Goal: Task Accomplishment & Management: Complete application form

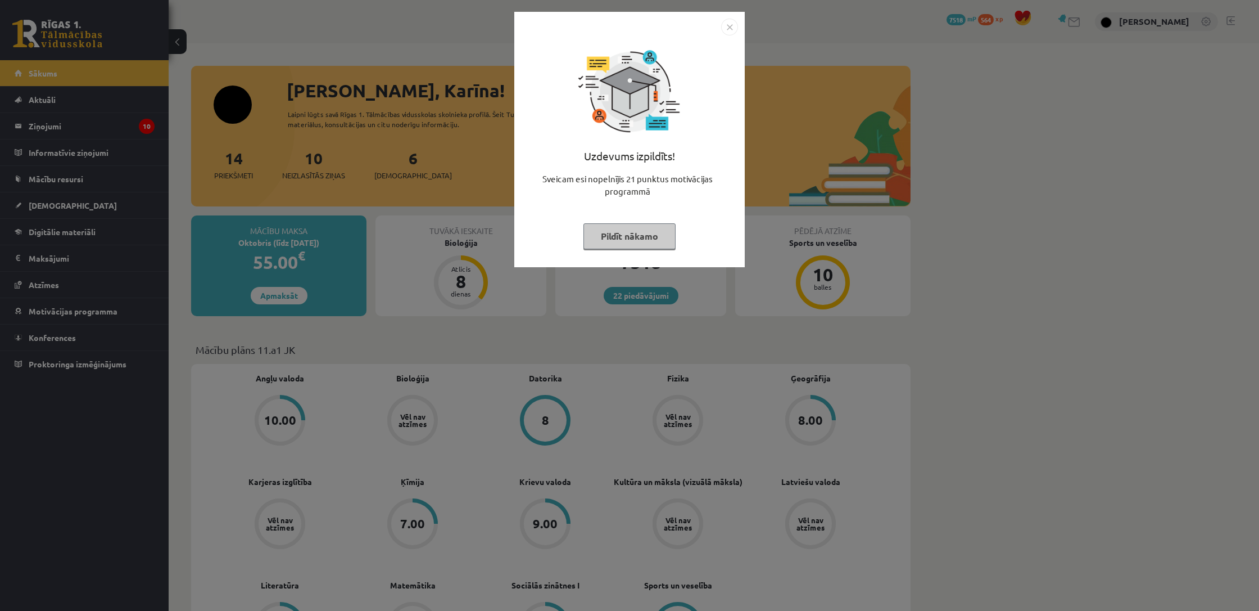
click at [622, 240] on button "Pildīt nākamo" at bounding box center [630, 236] width 92 height 26
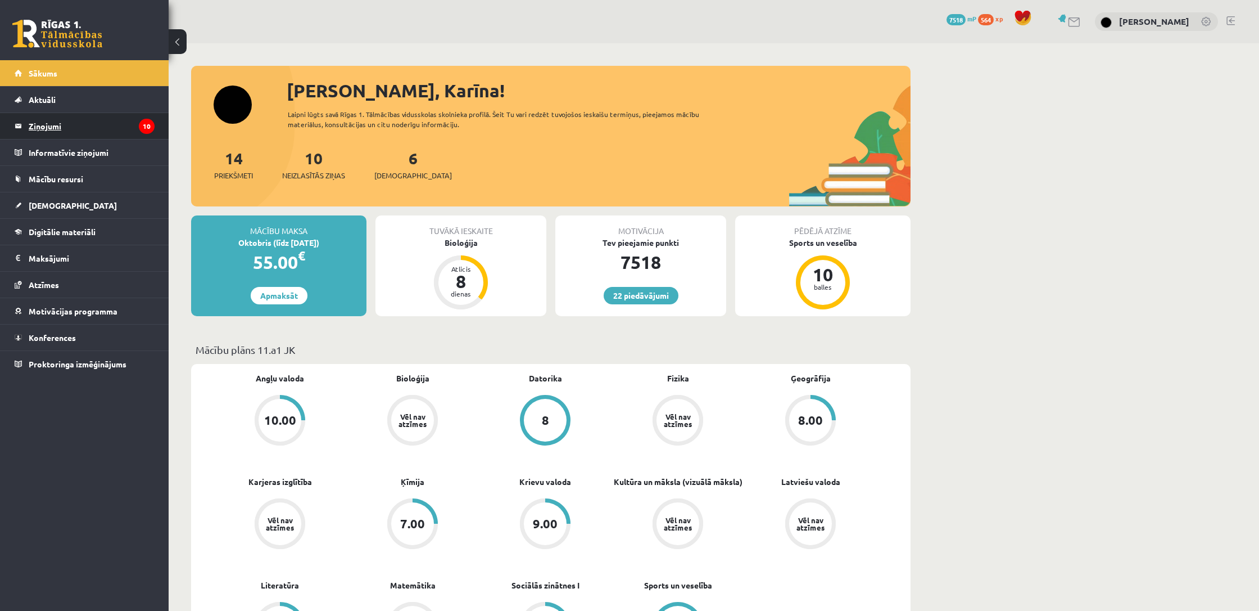
click at [56, 126] on legend "Ziņojumi 10" at bounding box center [92, 126] width 126 height 26
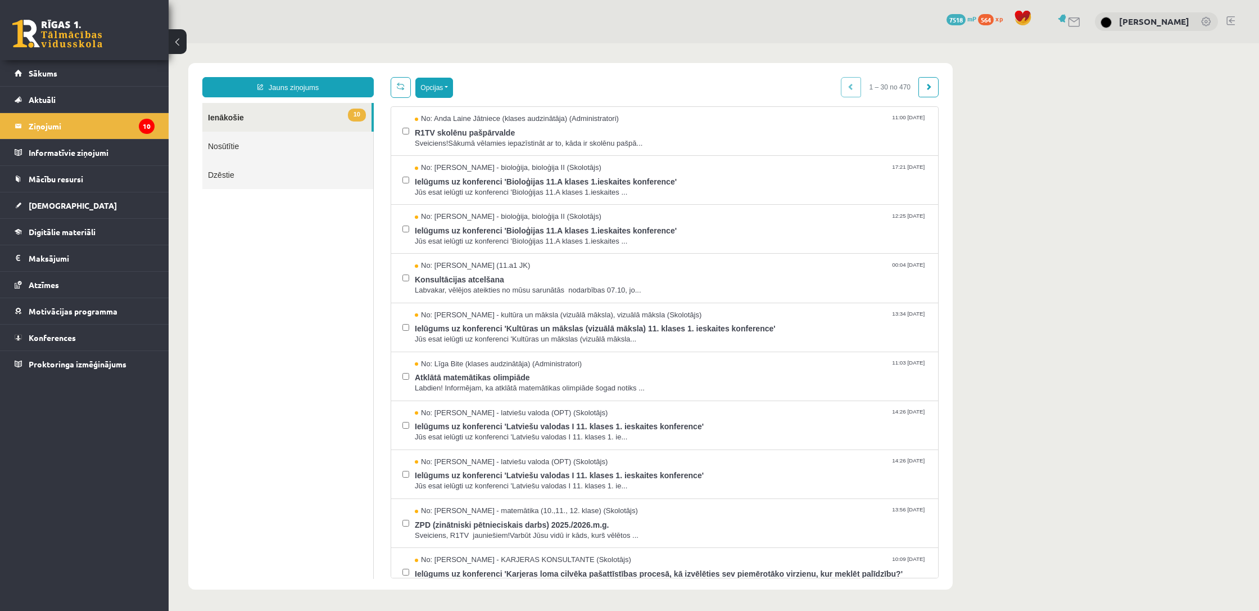
click at [453, 92] on button "Opcijas" at bounding box center [434, 88] width 38 height 20
click at [471, 142] on link "Atzīmēt visus kā lasītus" at bounding box center [504, 142] width 148 height 11
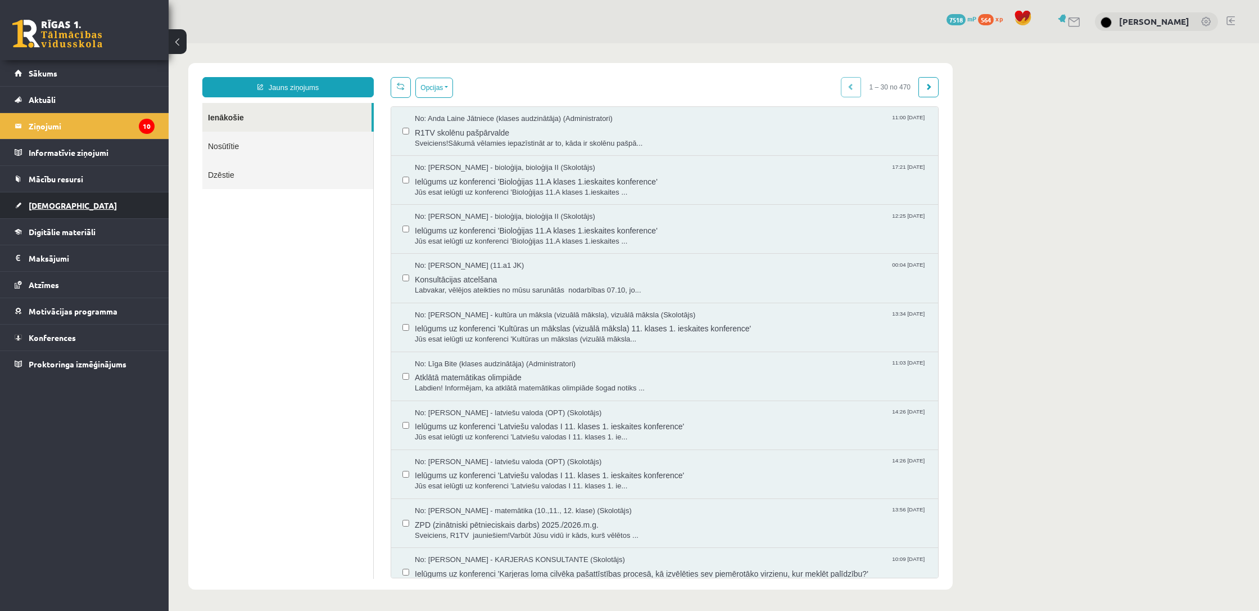
click at [51, 210] on link "[DEMOGRAPHIC_DATA]" at bounding box center [85, 205] width 140 height 26
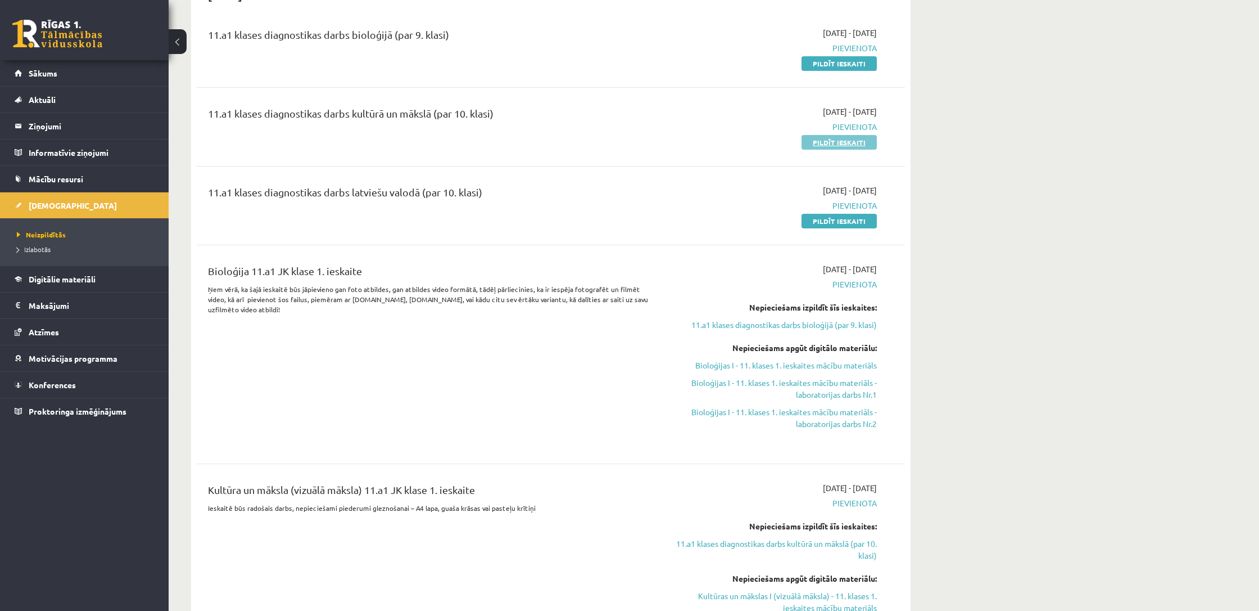
scroll to position [135, 0]
click at [824, 138] on link "Pildīt ieskaiti" at bounding box center [839, 141] width 75 height 15
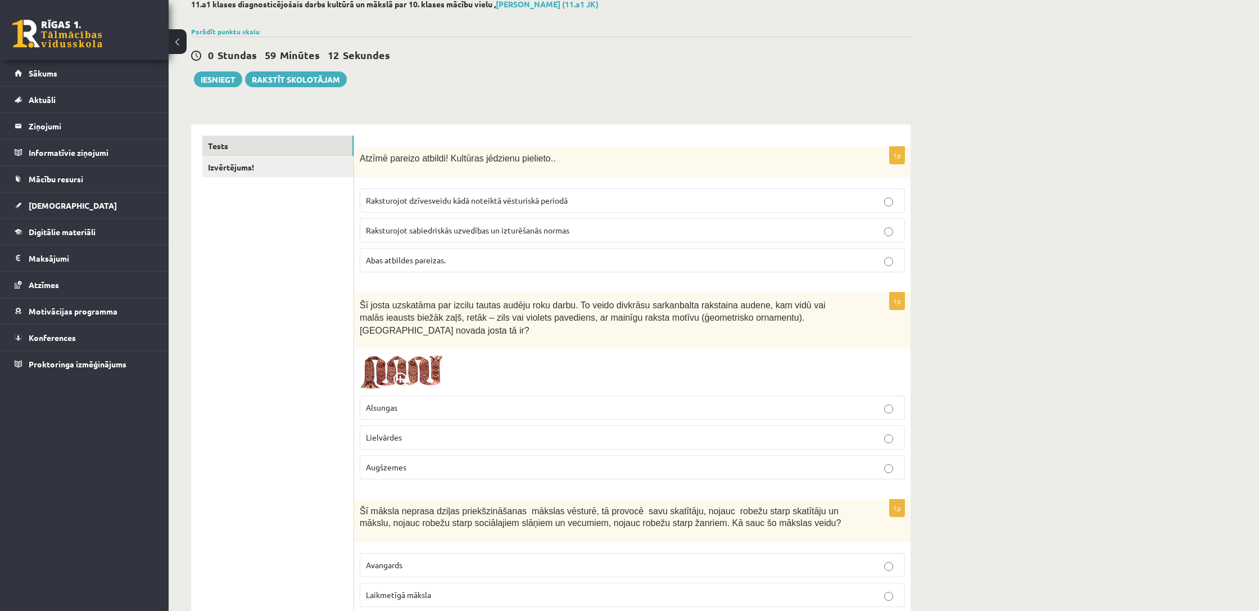
scroll to position [66, 0]
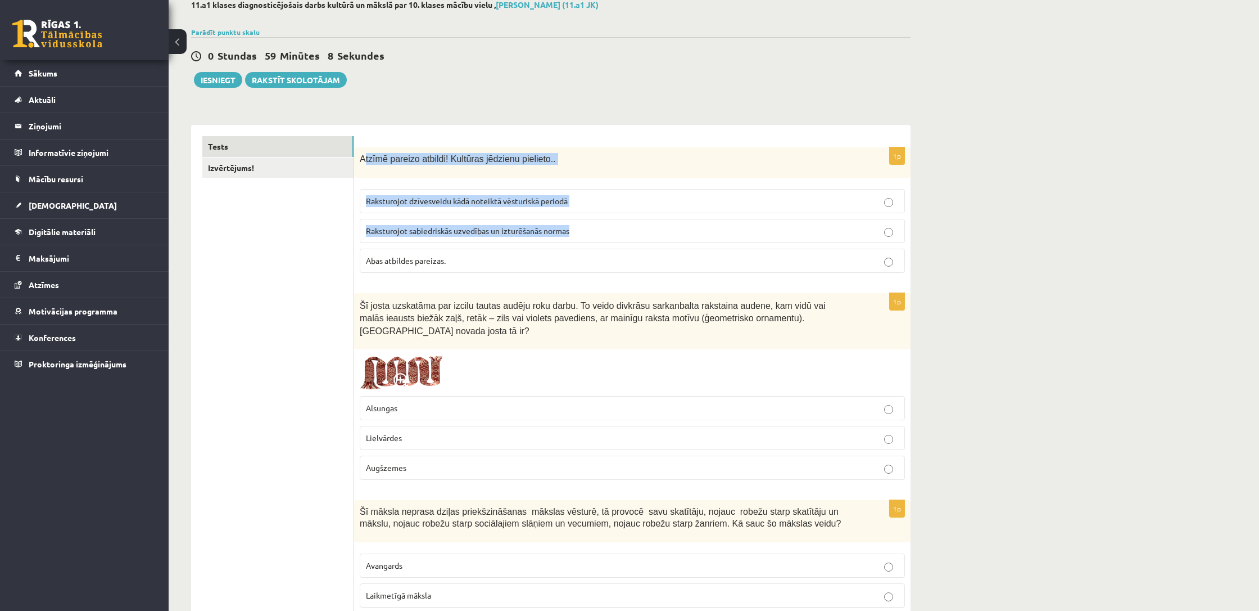
drag, startPoint x: 364, startPoint y: 158, endPoint x: 407, endPoint y: 243, distance: 95.3
click at [410, 247] on div "1p Atzīmē pareizo atbildi! Kultūras jēdzienu pielieto.. Raksturojot dzīvesveidu…" at bounding box center [632, 214] width 557 height 134
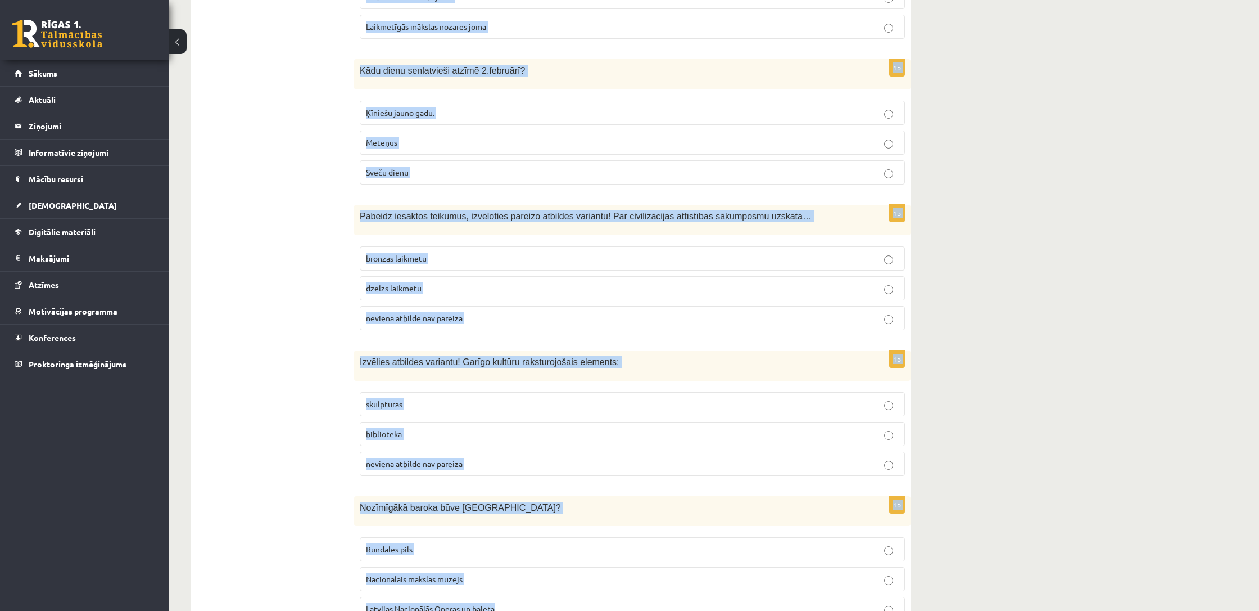
scroll to position [4332, 0]
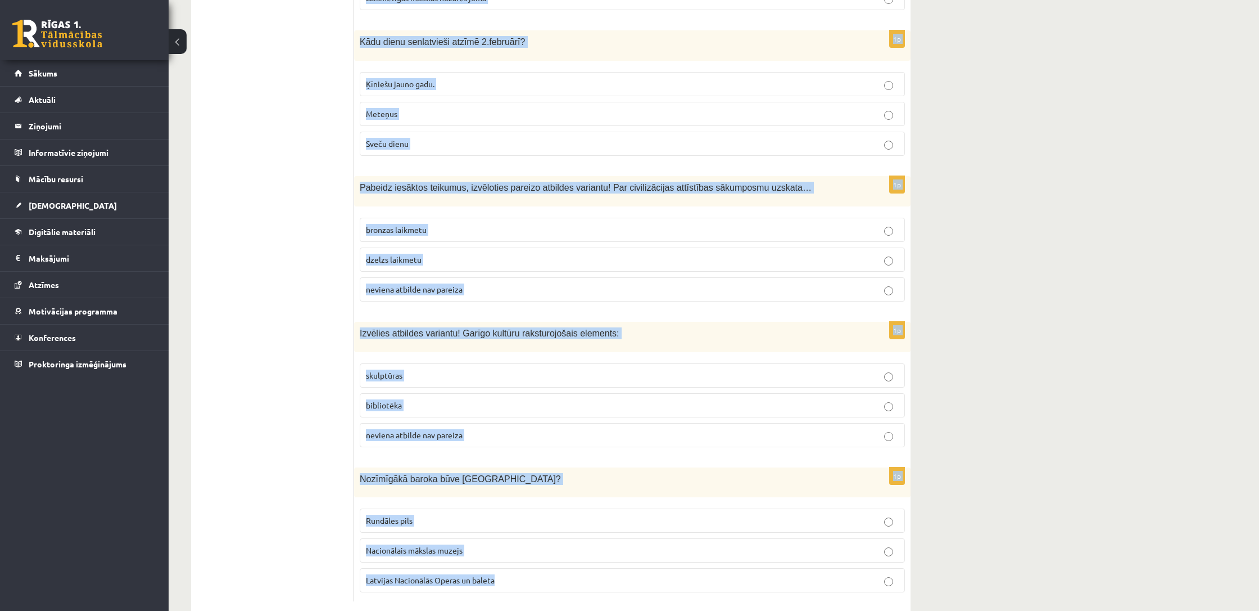
drag, startPoint x: 361, startPoint y: 157, endPoint x: 513, endPoint y: 561, distance: 431.3
copy form "Atzīmē pareizo atbildi! Kultūras jēdzienu pielieto.. Raksturojot dzīvesveidu kā…"
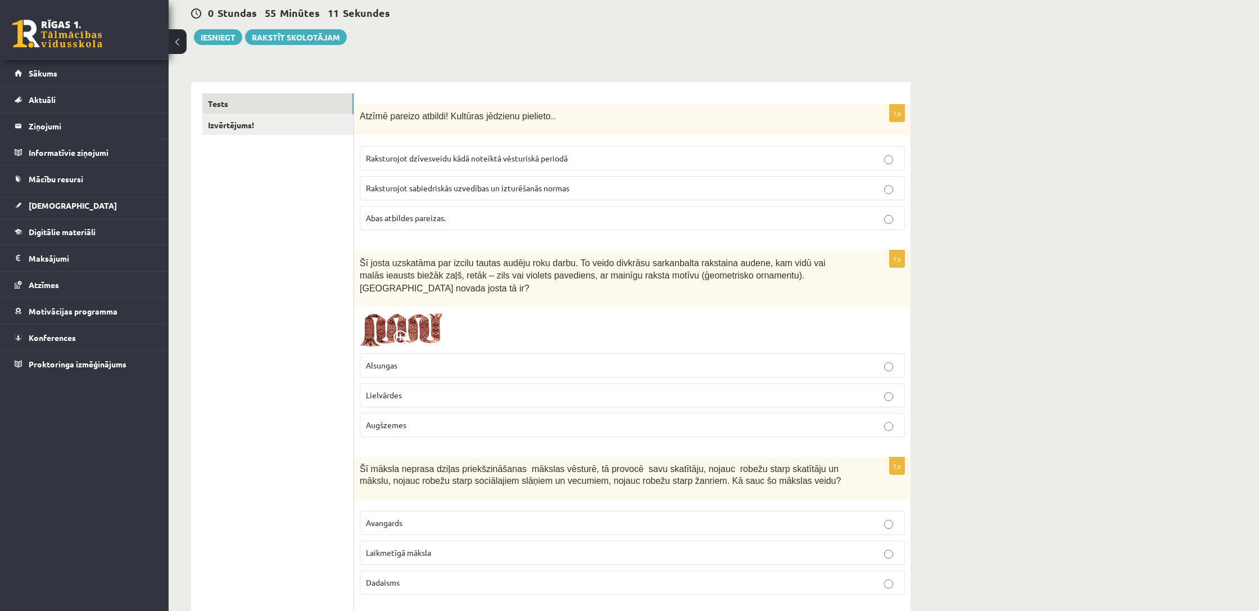
click at [488, 219] on p "Abas atbildes pareizas." at bounding box center [632, 218] width 533 height 12
click at [489, 219] on p "Abas atbildes pareizas." at bounding box center [632, 220] width 533 height 12
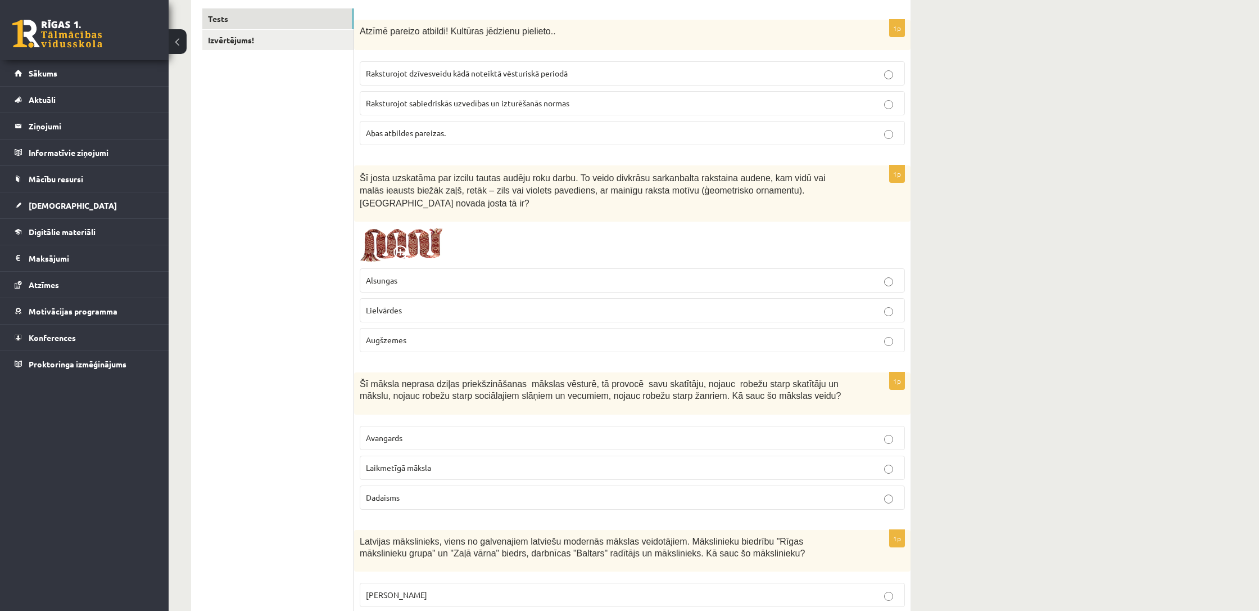
scroll to position [224, 0]
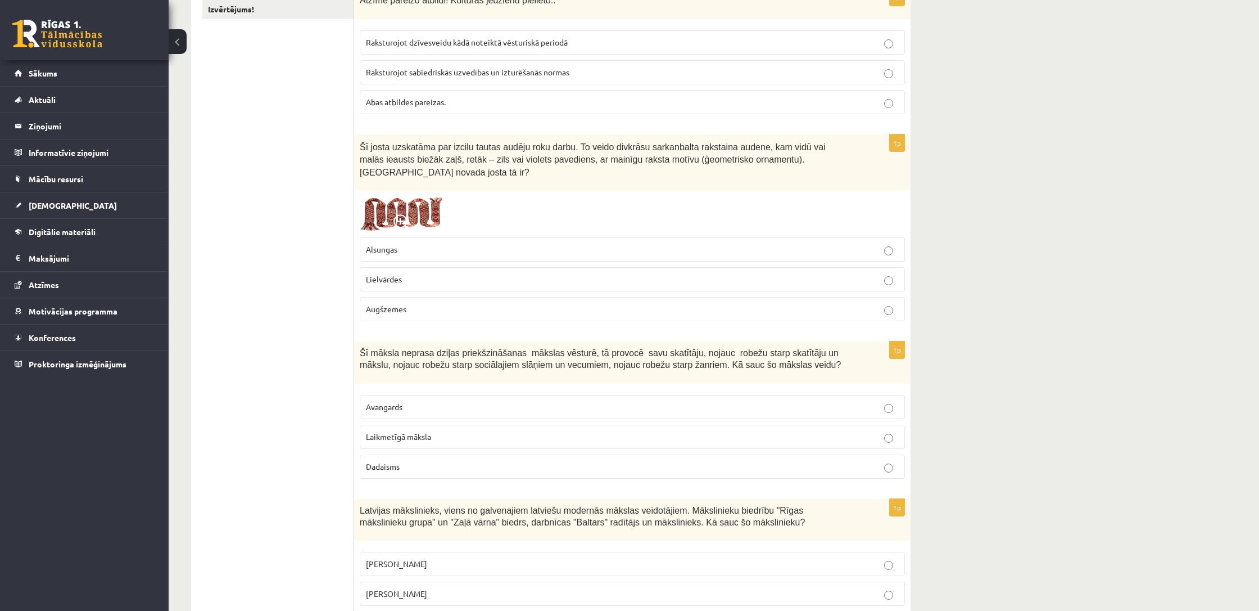
click at [469, 275] on p "Lielvārdes" at bounding box center [632, 279] width 533 height 12
click at [453, 408] on p "Avangards" at bounding box center [632, 407] width 533 height 12
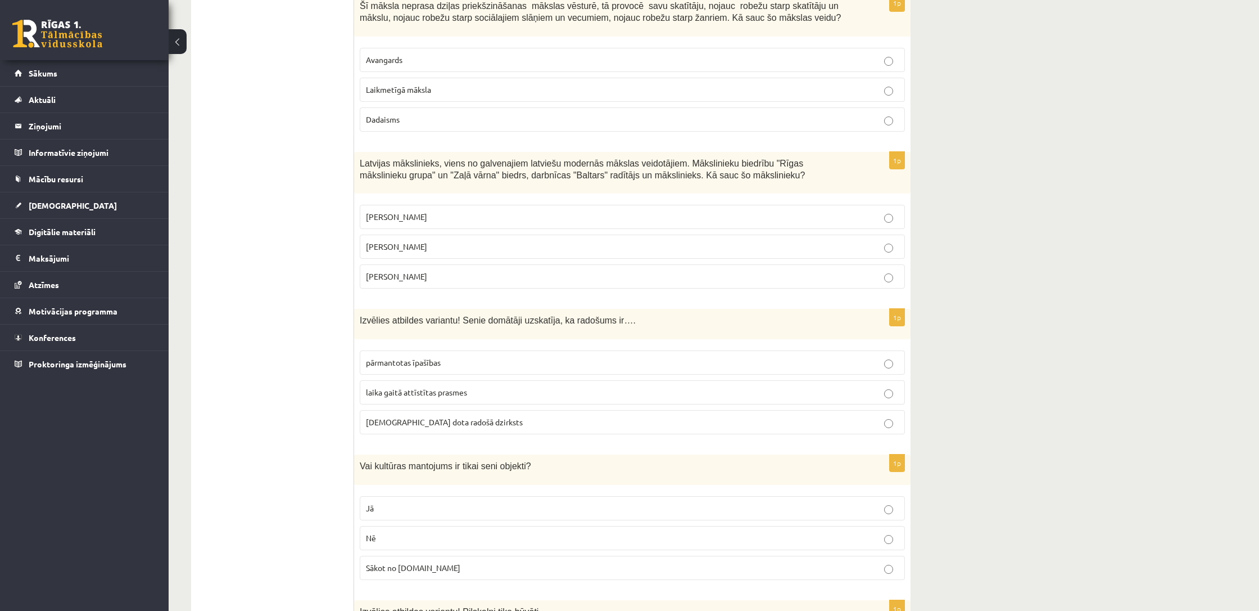
scroll to position [572, 0]
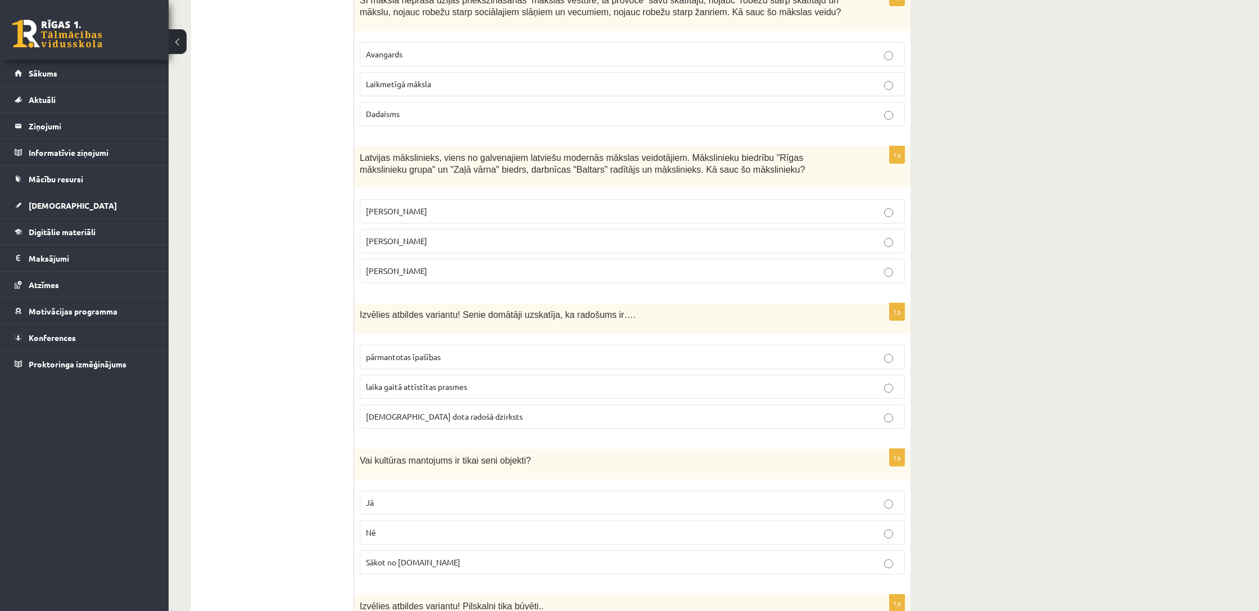
click at [423, 246] on label "Romāns Suta" at bounding box center [632, 241] width 545 height 24
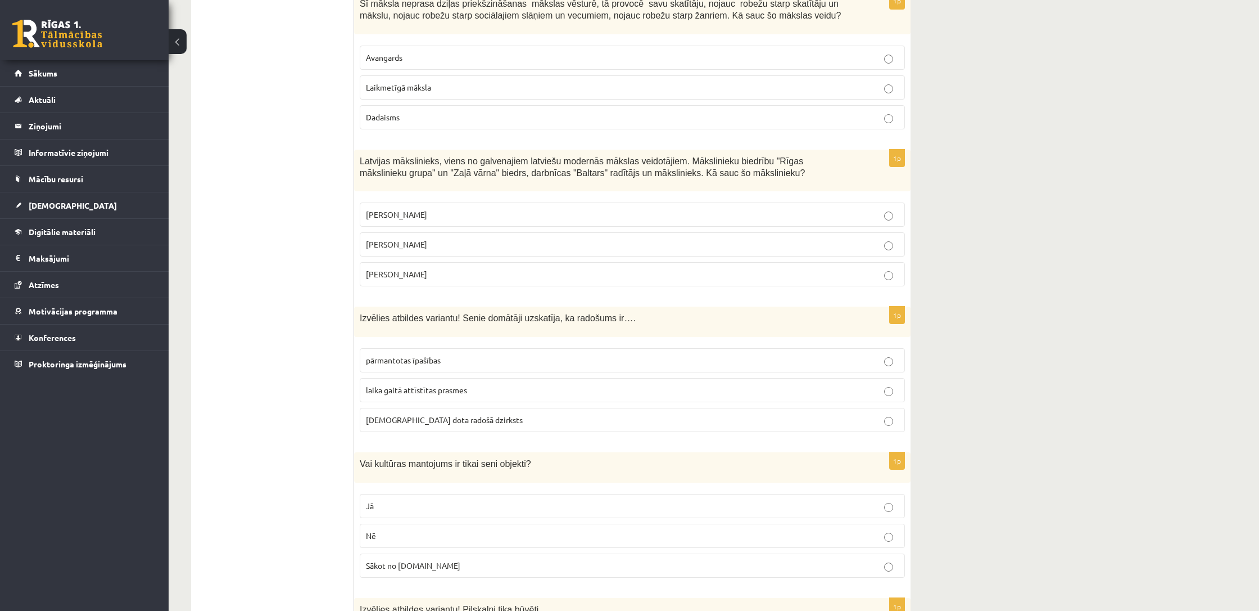
click at [445, 414] on p "dieva dota radošā dzirksts" at bounding box center [632, 420] width 533 height 12
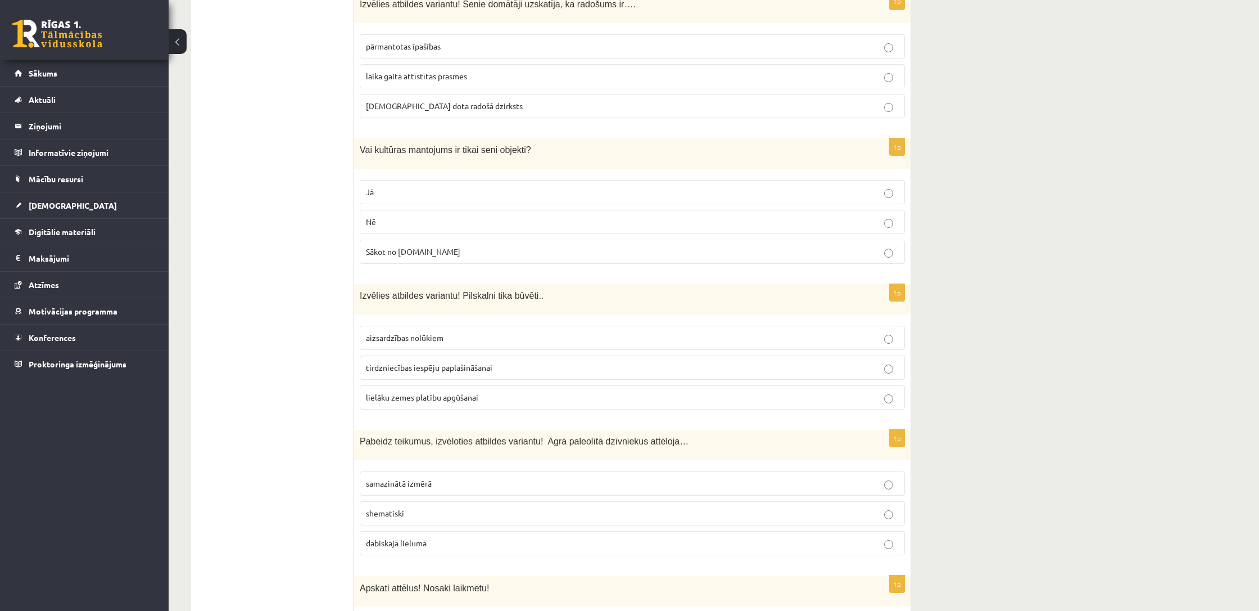
scroll to position [935, 0]
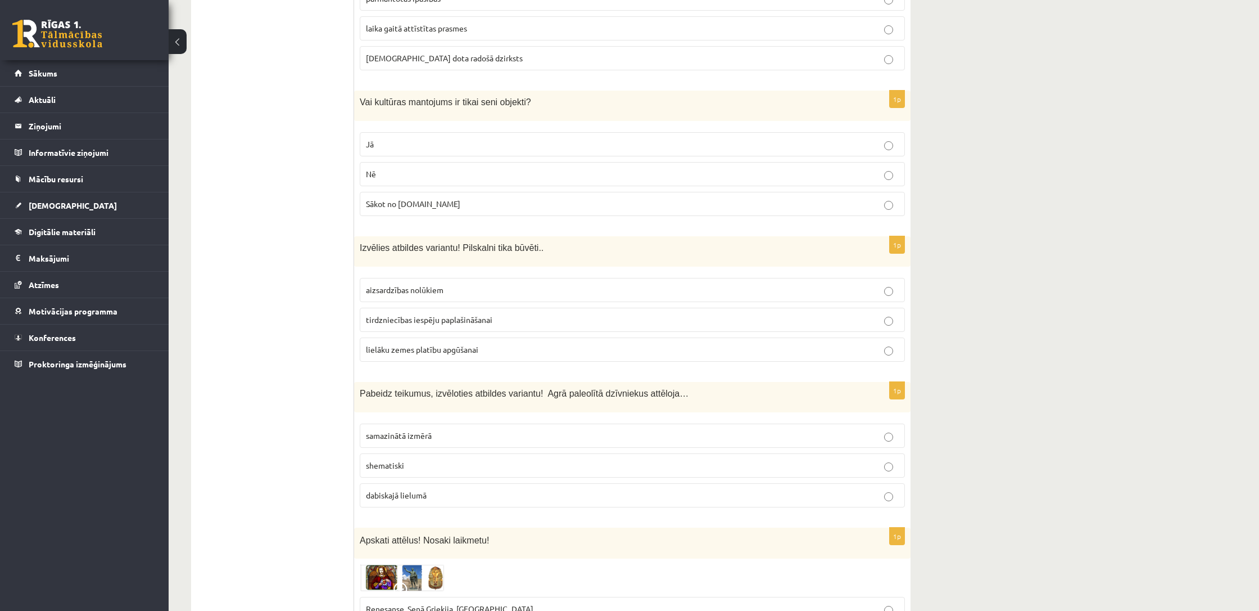
click at [446, 177] on label "Nē" at bounding box center [632, 174] width 545 height 24
click at [468, 279] on label "aizsardzības nolūkiem" at bounding box center [632, 290] width 545 height 24
click at [432, 467] on p "shematiski" at bounding box center [632, 465] width 533 height 12
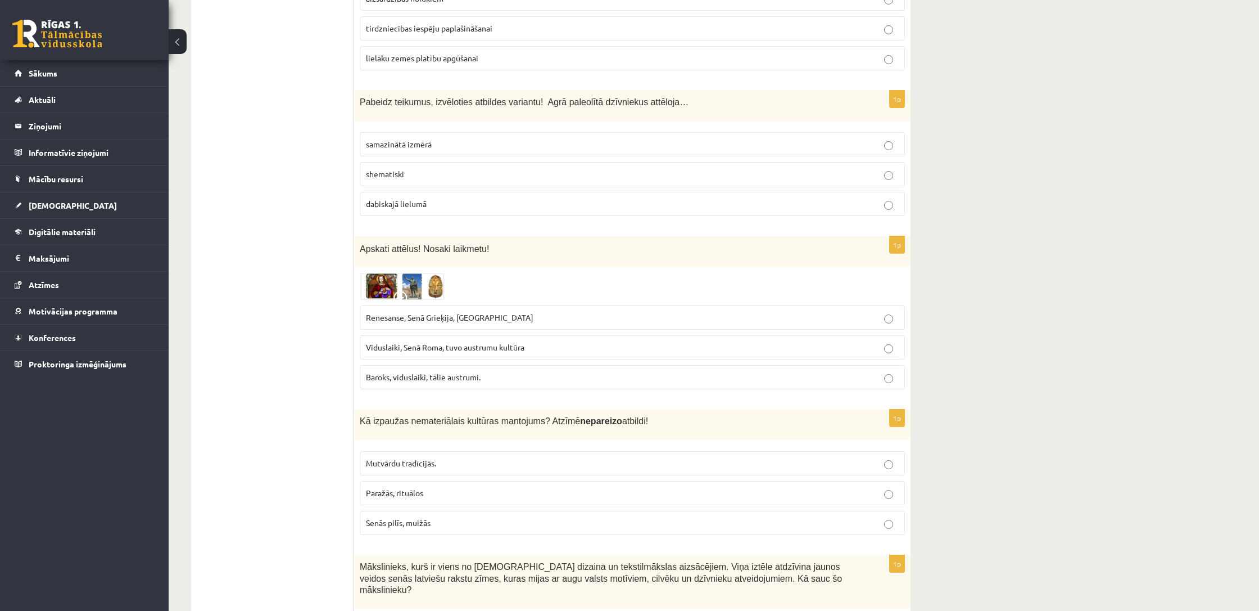
scroll to position [1235, 0]
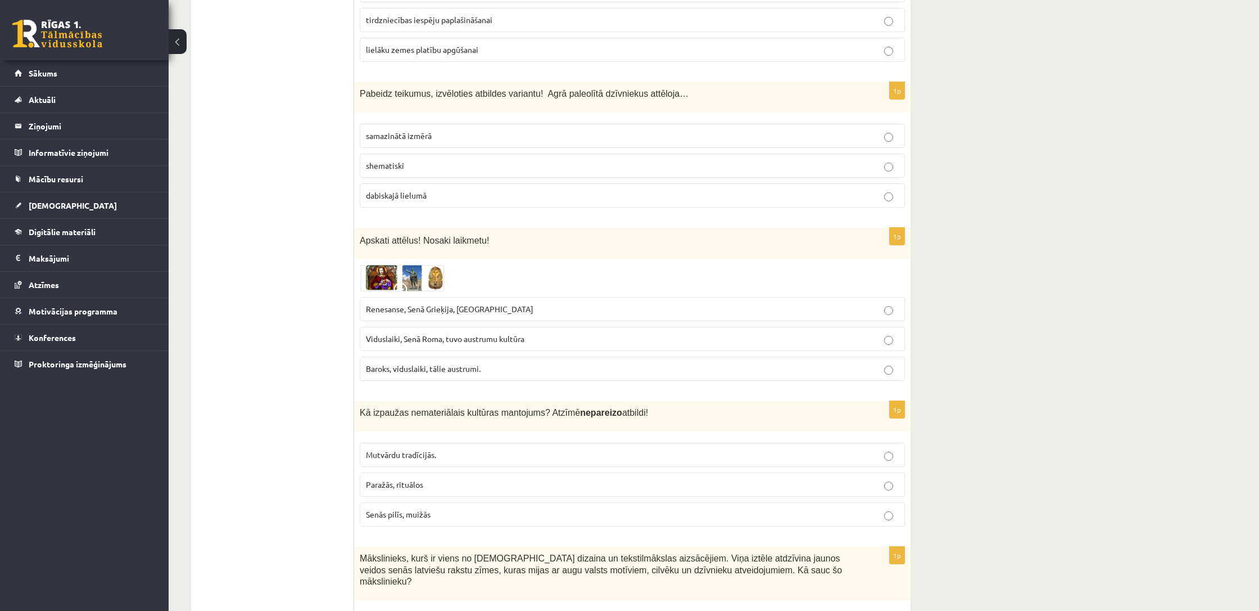
click at [428, 272] on img at bounding box center [402, 277] width 84 height 27
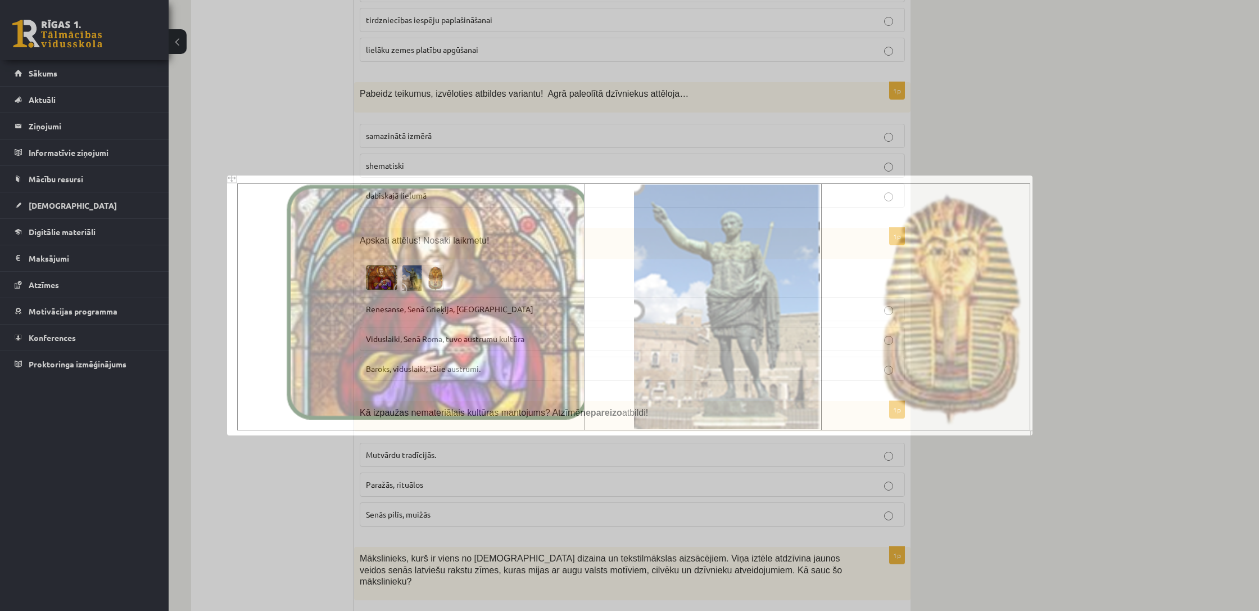
scroll to position [1236, 0]
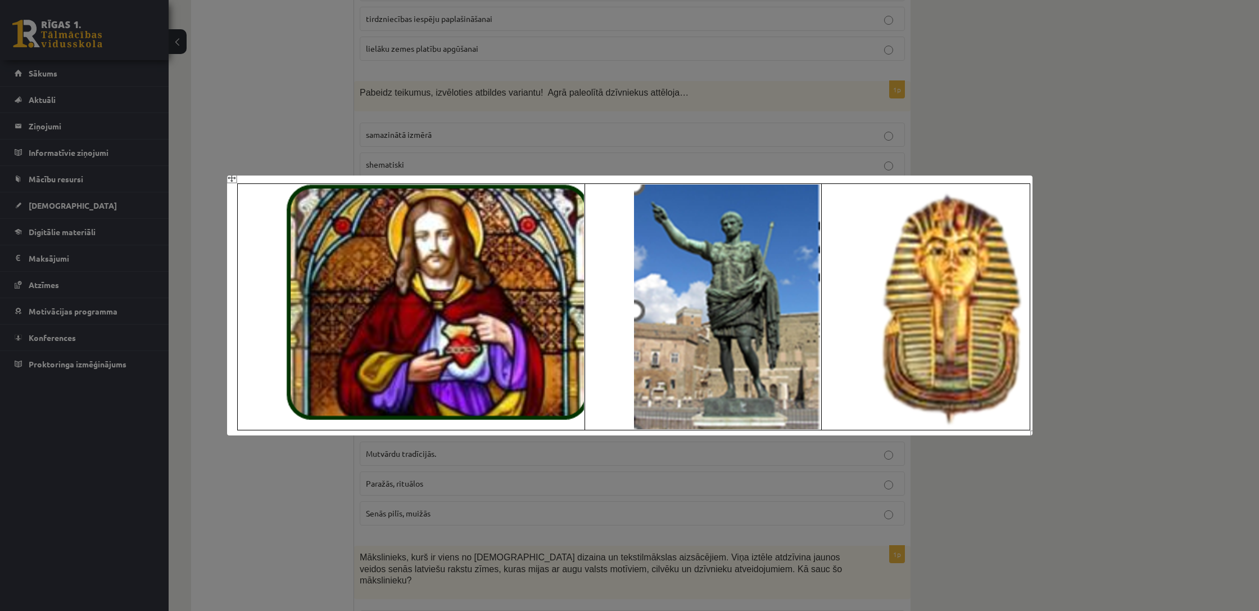
click at [589, 121] on div at bounding box center [629, 305] width 1259 height 611
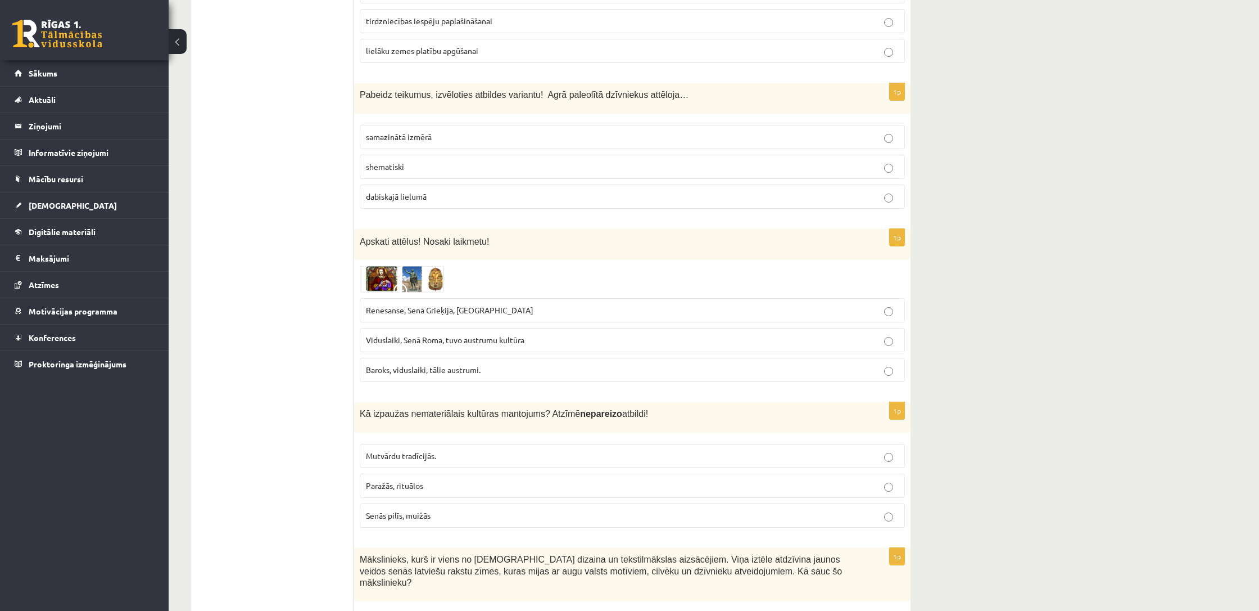
scroll to position [1233, 0]
click at [414, 266] on img at bounding box center [402, 278] width 84 height 27
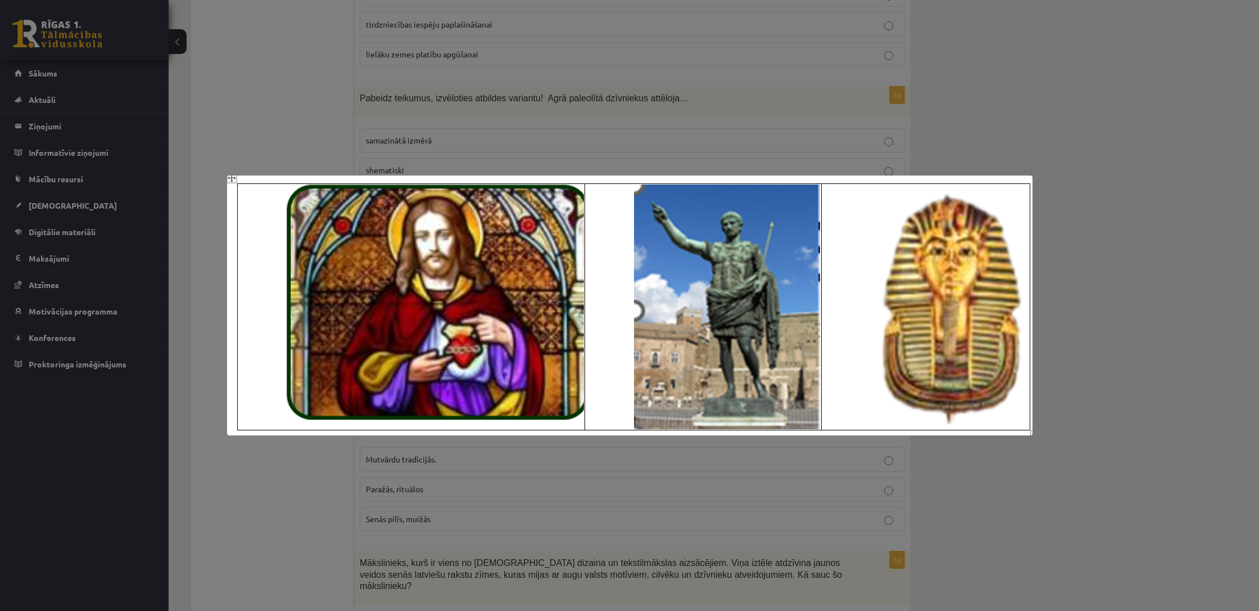
click at [623, 175] on div at bounding box center [629, 305] width 1259 height 611
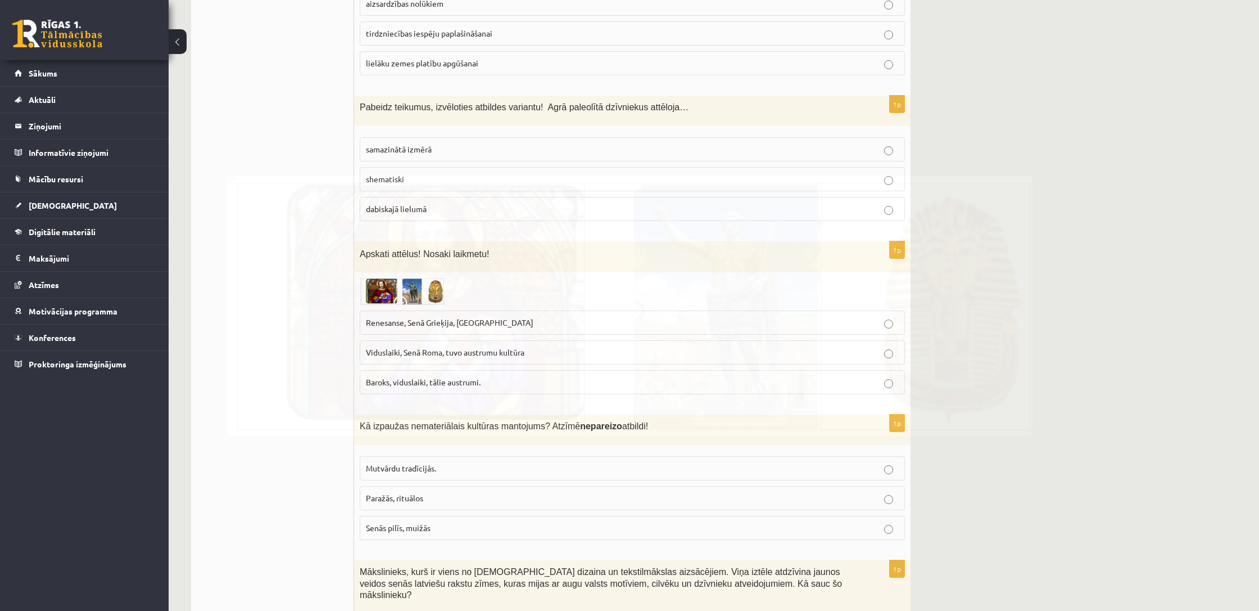
scroll to position [1219, 0]
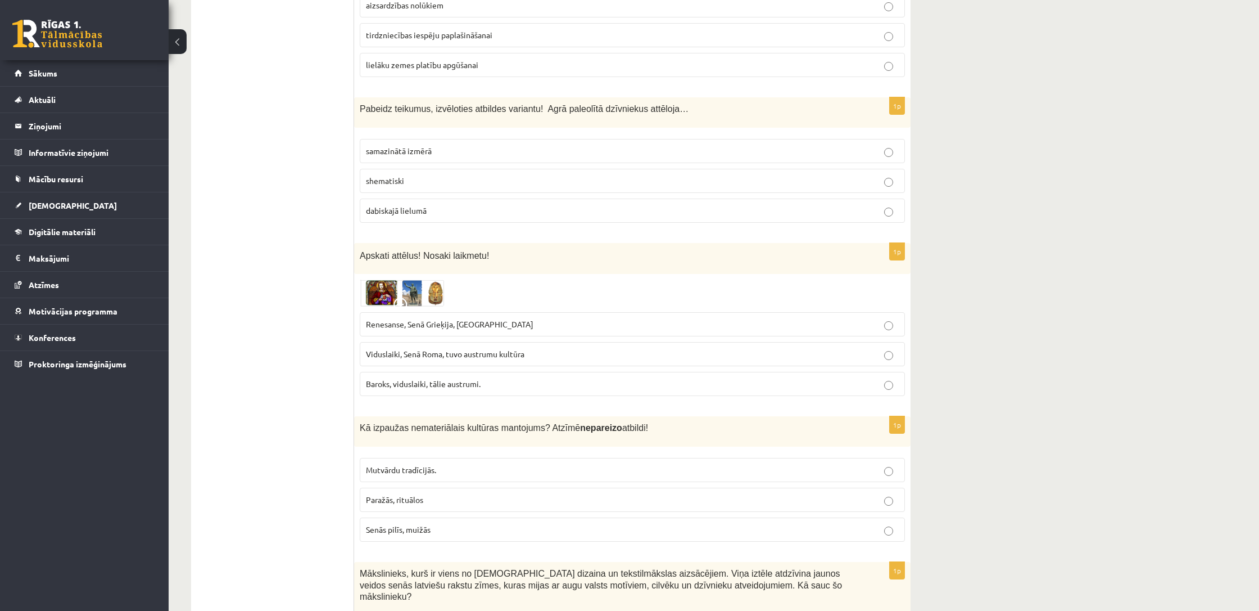
click at [465, 318] on p "Renesanse, Senā Grieķija, Ēģipte" at bounding box center [632, 324] width 533 height 12
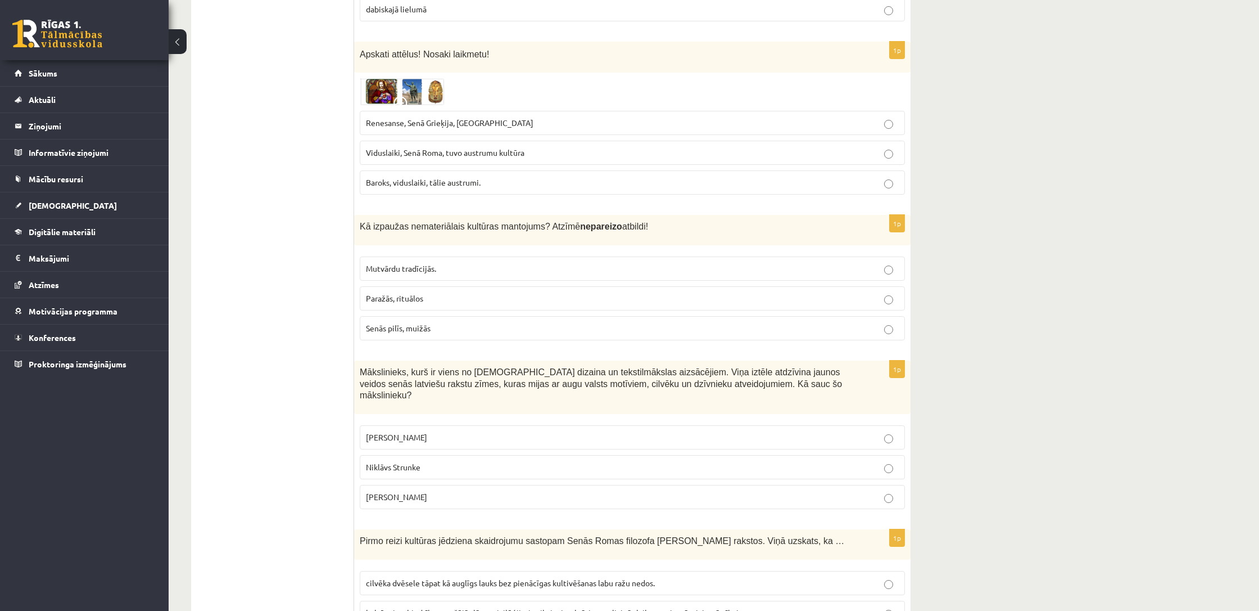
scroll to position [1421, 0]
click at [372, 88] on img at bounding box center [402, 91] width 84 height 27
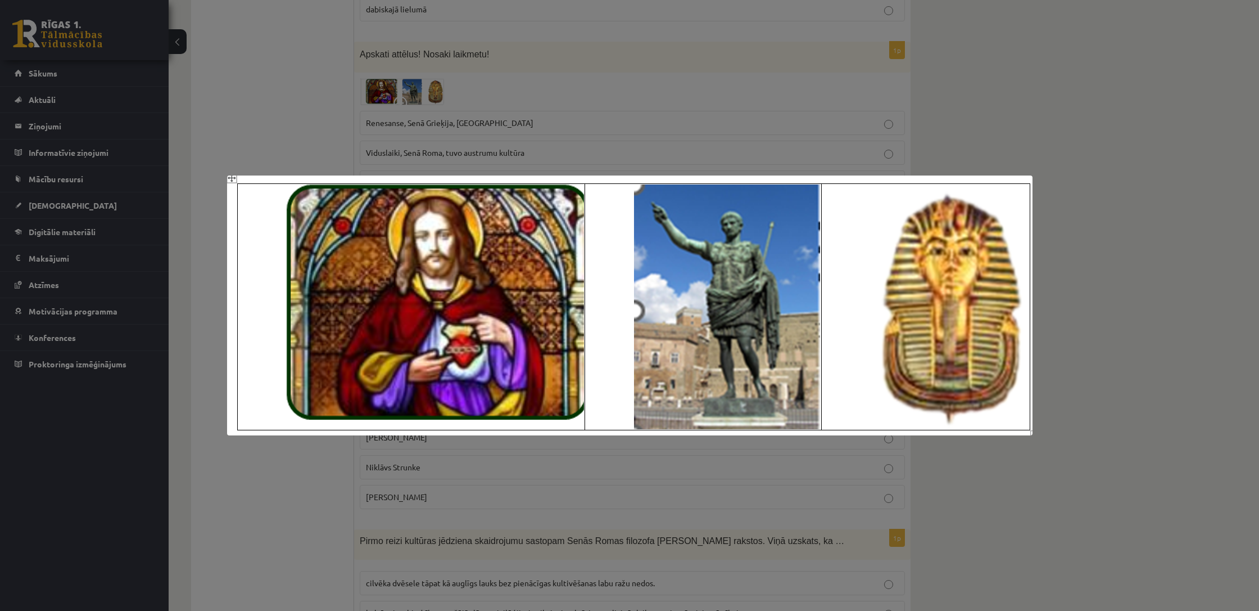
scroll to position [1417, 0]
click at [345, 101] on div at bounding box center [629, 305] width 1259 height 611
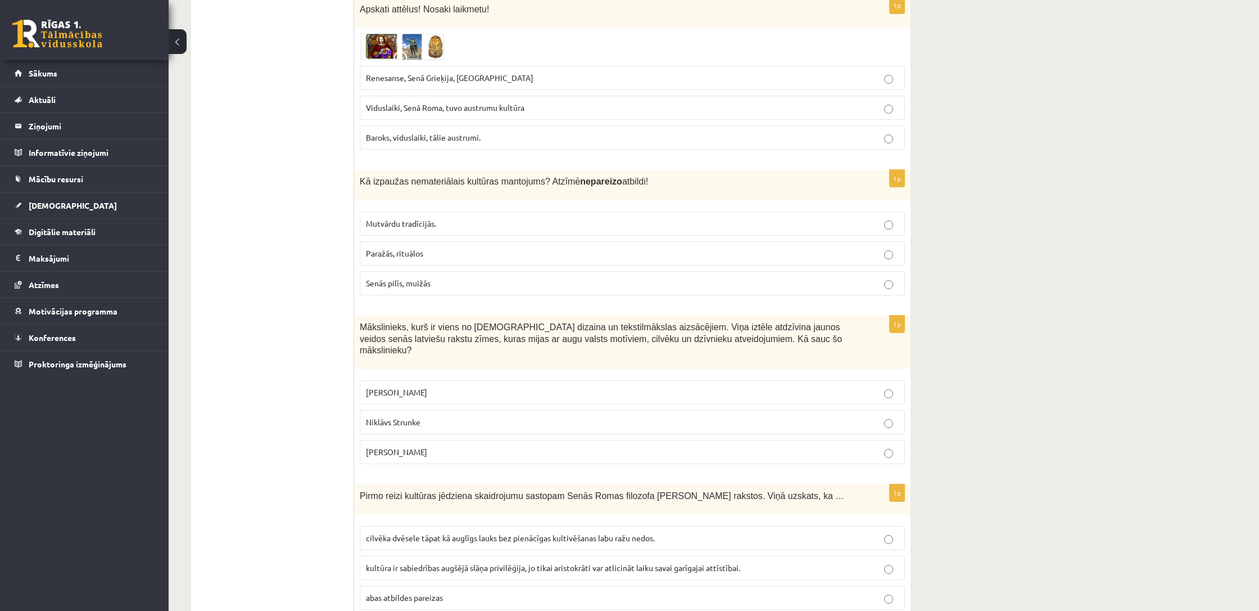
scroll to position [1470, 0]
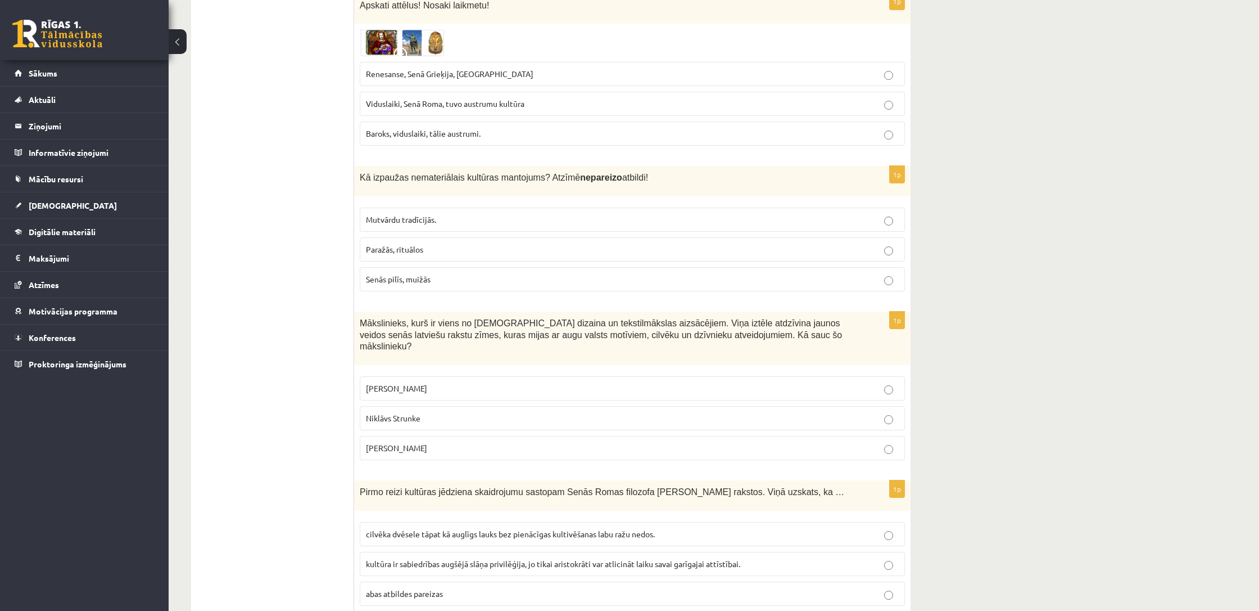
click at [413, 35] on img at bounding box center [402, 42] width 84 height 27
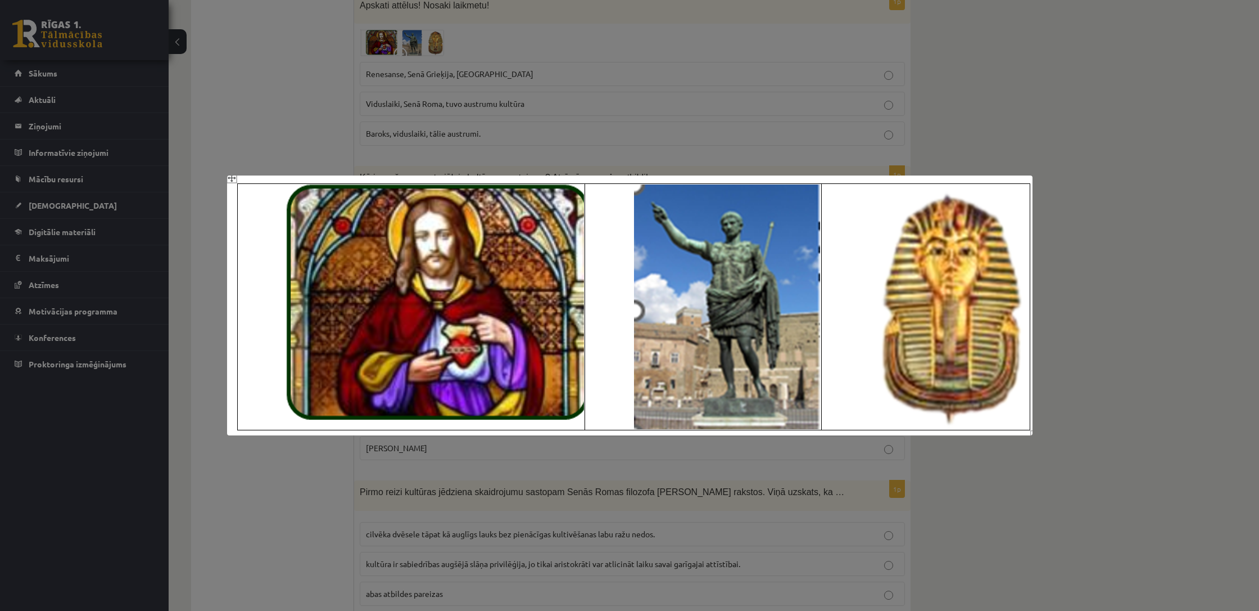
click at [416, 47] on div at bounding box center [629, 305] width 1259 height 611
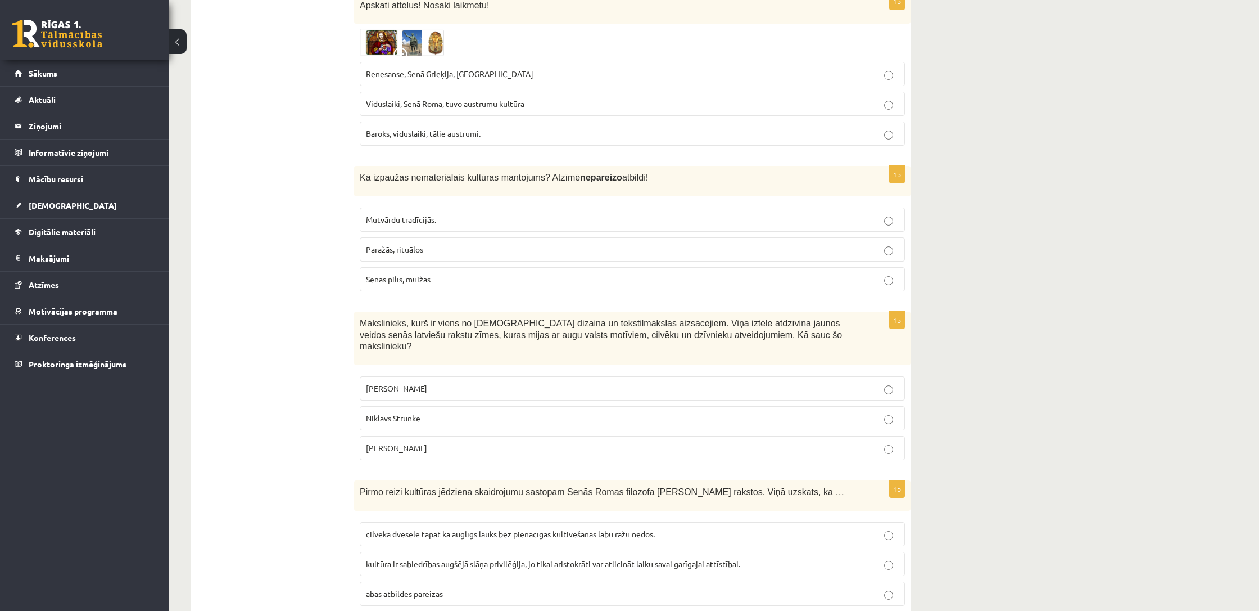
drag, startPoint x: 409, startPoint y: 41, endPoint x: 421, endPoint y: 72, distance: 32.9
click at [409, 41] on img at bounding box center [402, 42] width 84 height 27
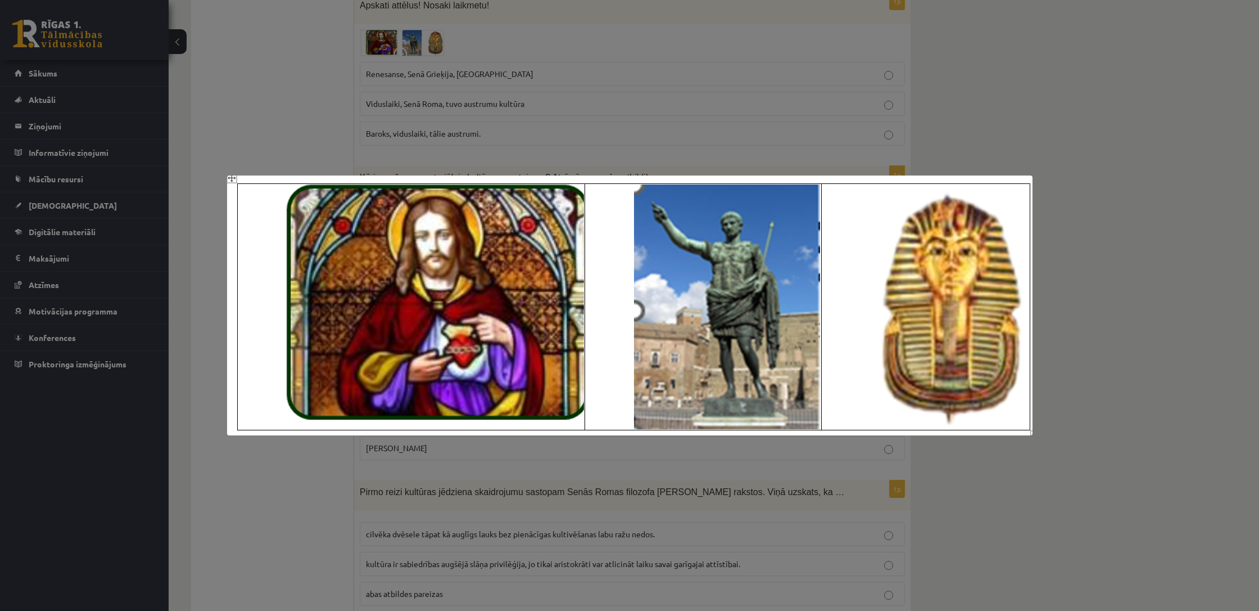
scroll to position [1470, 0]
click at [630, 166] on div at bounding box center [629, 305] width 1259 height 611
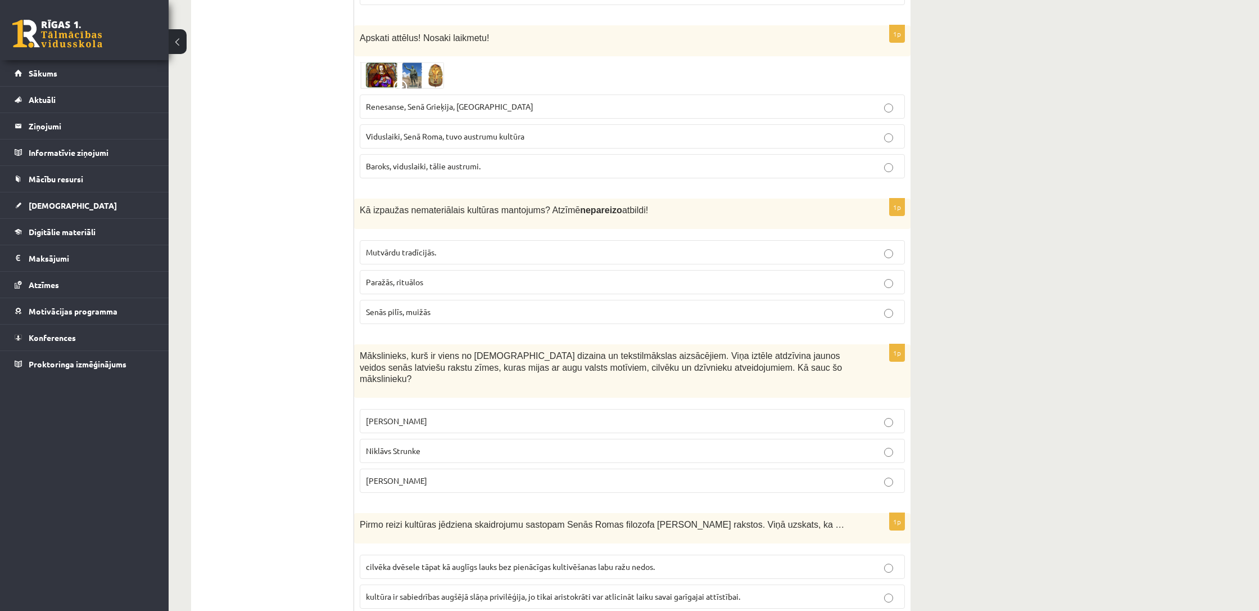
scroll to position [1437, 0]
click at [423, 306] on span "Senās pilīs, muižās" at bounding box center [398, 311] width 65 height 10
click at [442, 415] on p "Ansis Cīrulis" at bounding box center [632, 421] width 533 height 12
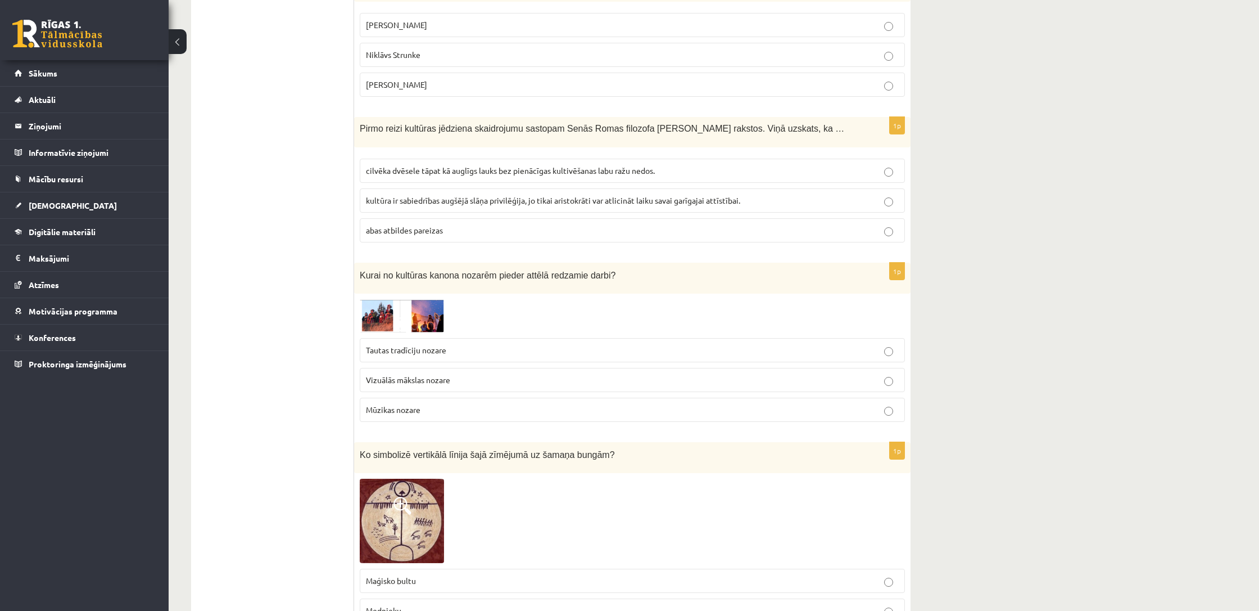
scroll to position [1834, 0]
click at [447, 164] on span "cilvēka dvēsele tāpat kā auglīgs lauks bez pienācīgas kultivēšanas labu ražu ne…" at bounding box center [510, 169] width 289 height 10
click at [432, 298] on img at bounding box center [402, 314] width 84 height 33
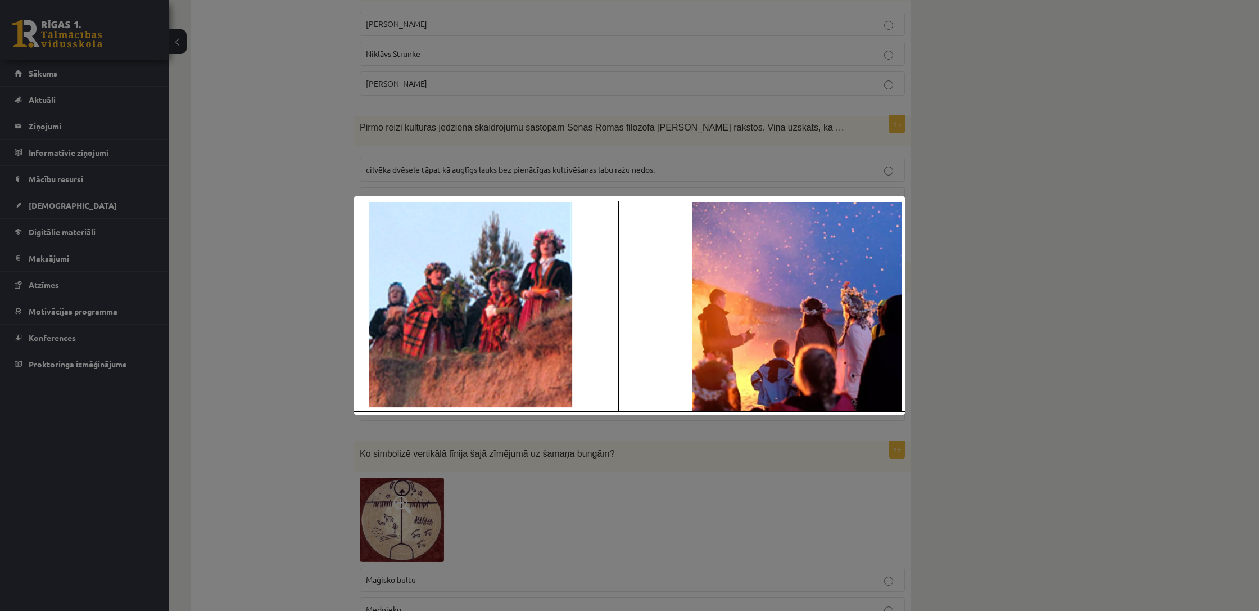
click at [562, 164] on div at bounding box center [629, 305] width 1259 height 611
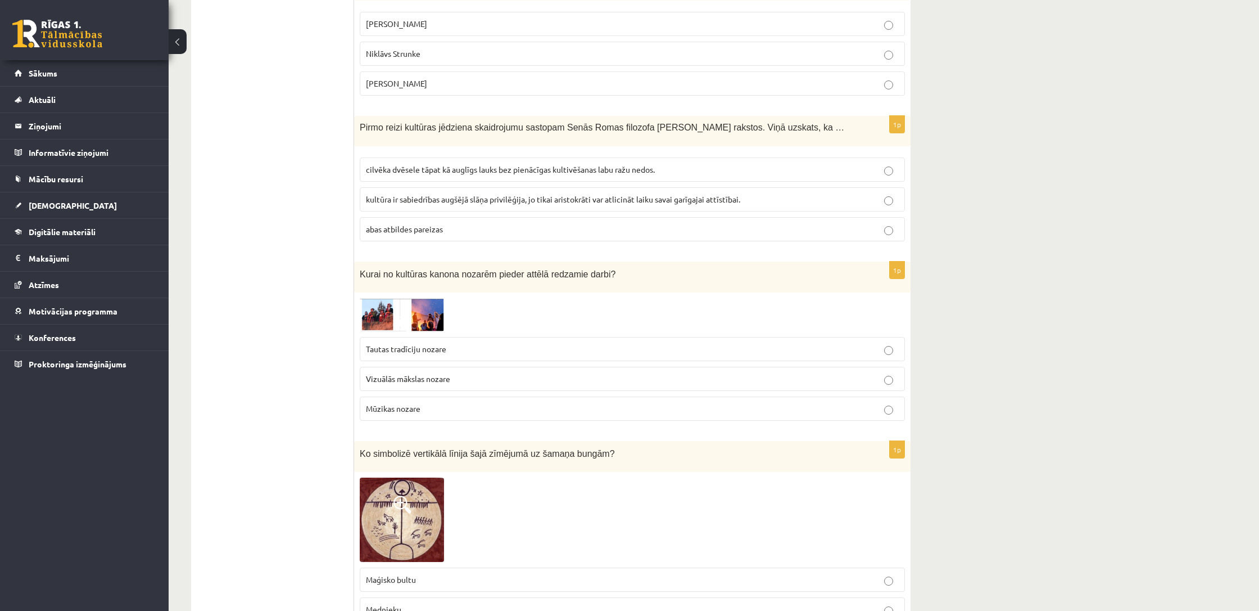
click at [427, 344] on span "Tautas tradīciju nozare" at bounding box center [406, 349] width 80 height 10
click at [417, 301] on img at bounding box center [402, 314] width 84 height 33
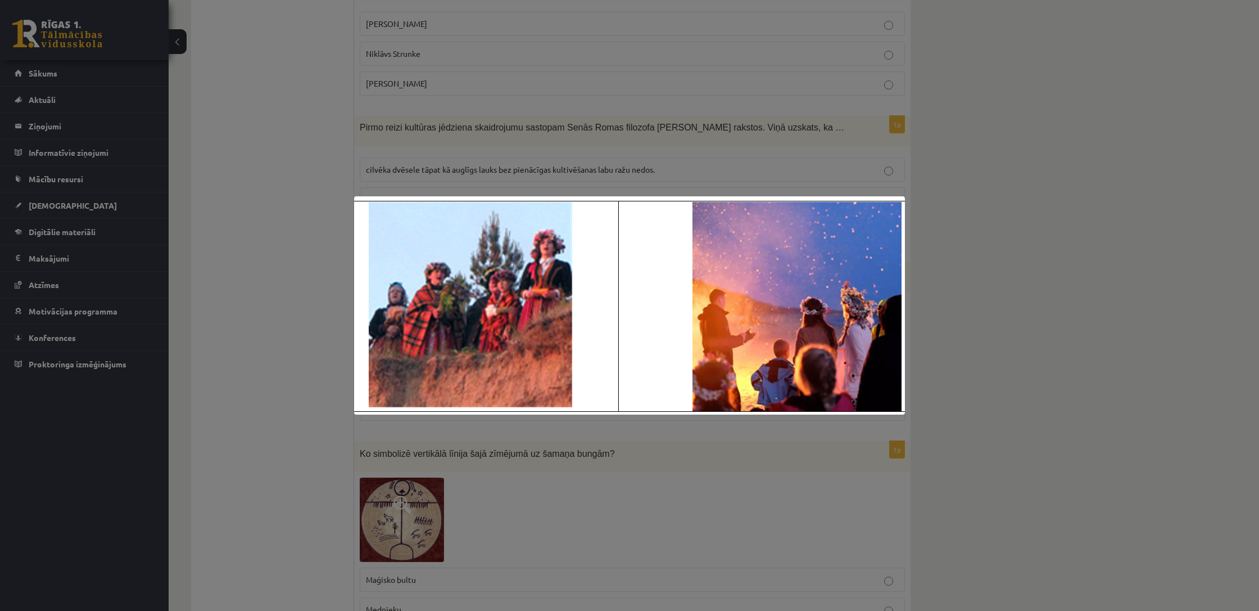
click at [580, 202] on img at bounding box center [629, 305] width 551 height 218
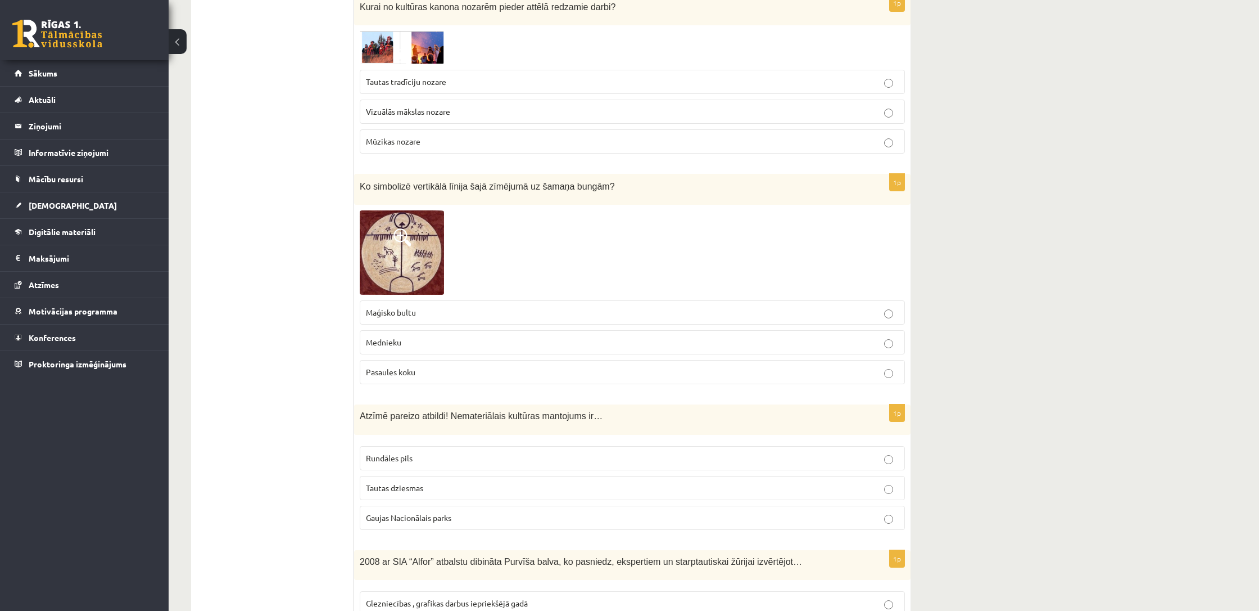
scroll to position [2102, 0]
click at [393, 227] on img at bounding box center [402, 251] width 84 height 84
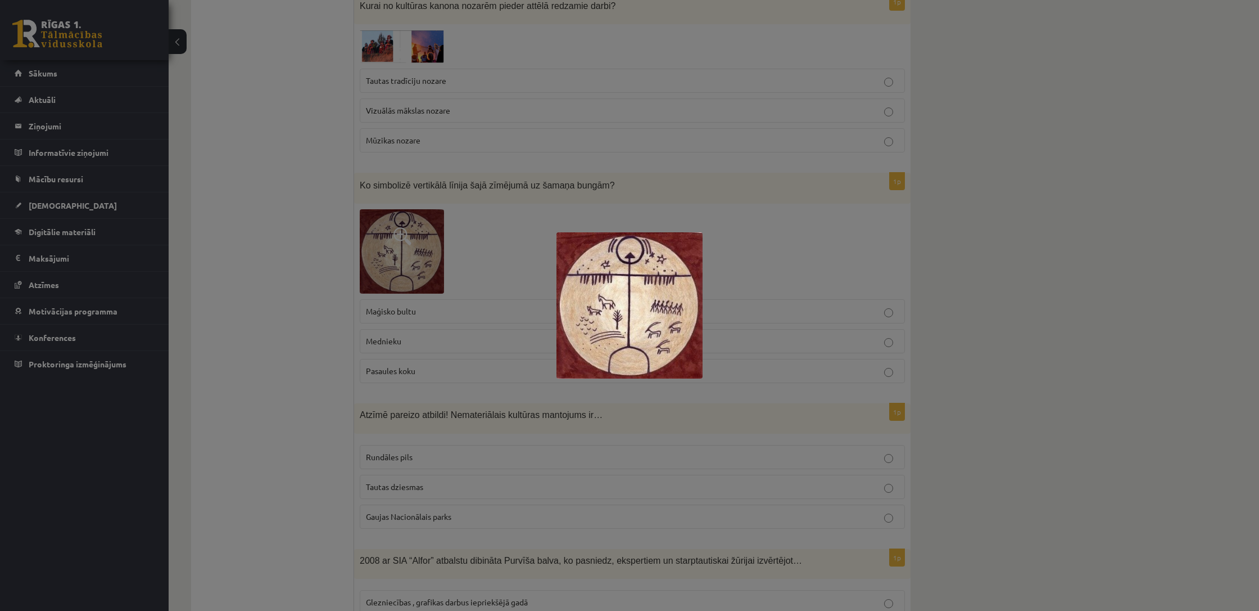
click at [494, 235] on div at bounding box center [629, 305] width 1259 height 611
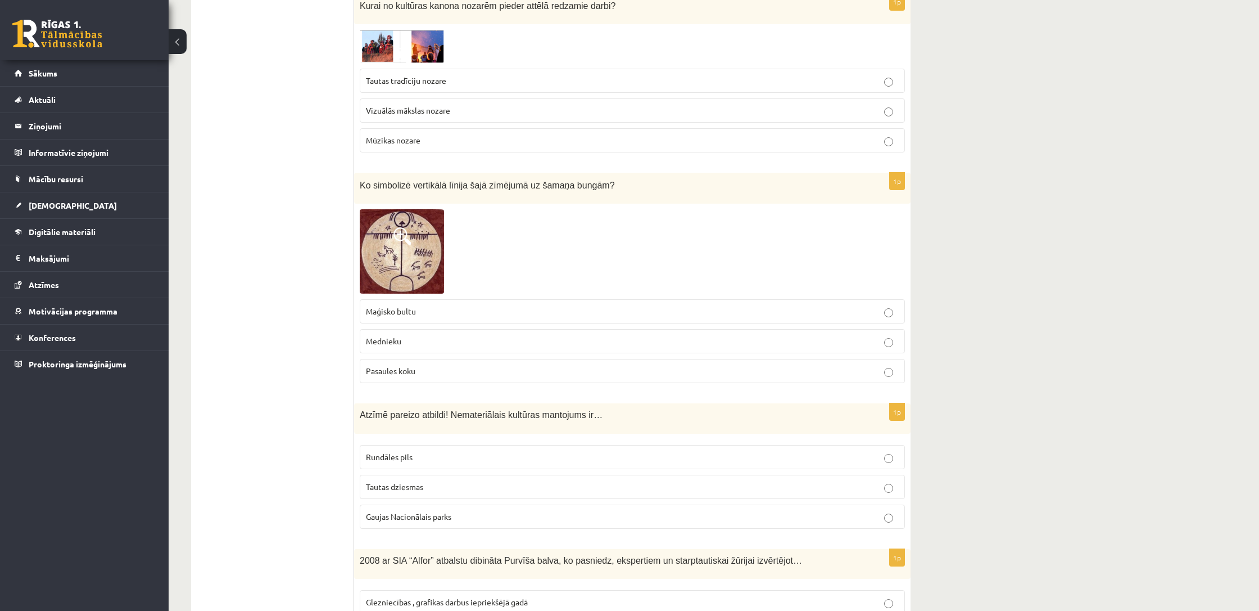
click at [452, 293] on fieldset "Maģisko bultu Mednieku Pasaules koku" at bounding box center [632, 339] width 545 height 93
click at [448, 305] on p "Maģisko bultu" at bounding box center [632, 311] width 533 height 12
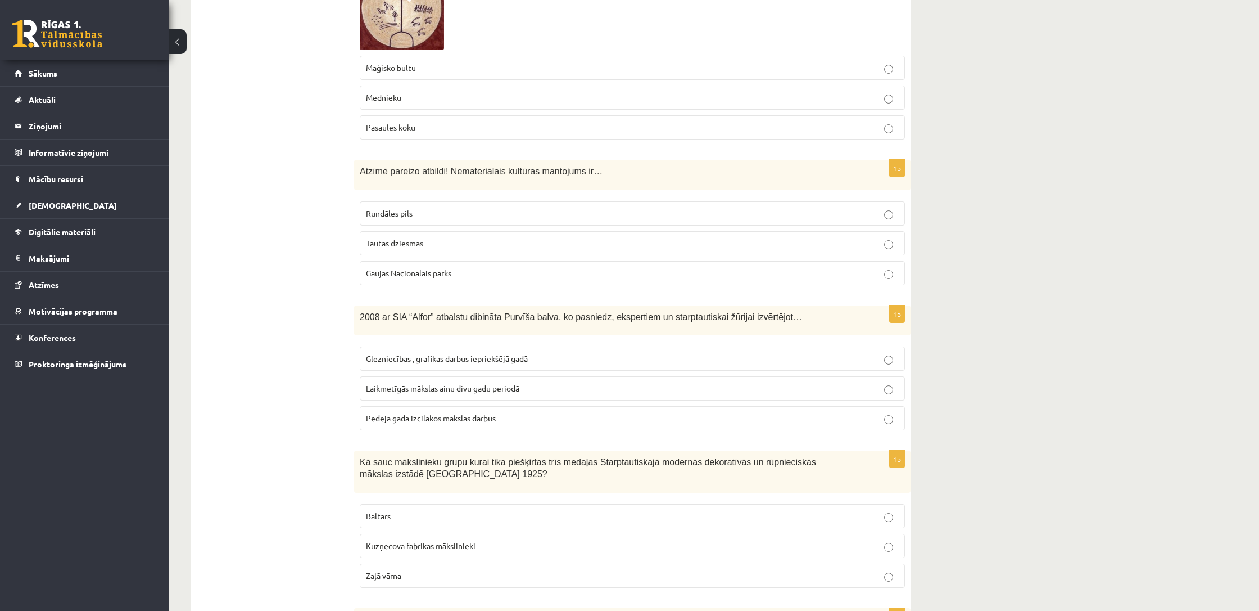
scroll to position [2342, 0]
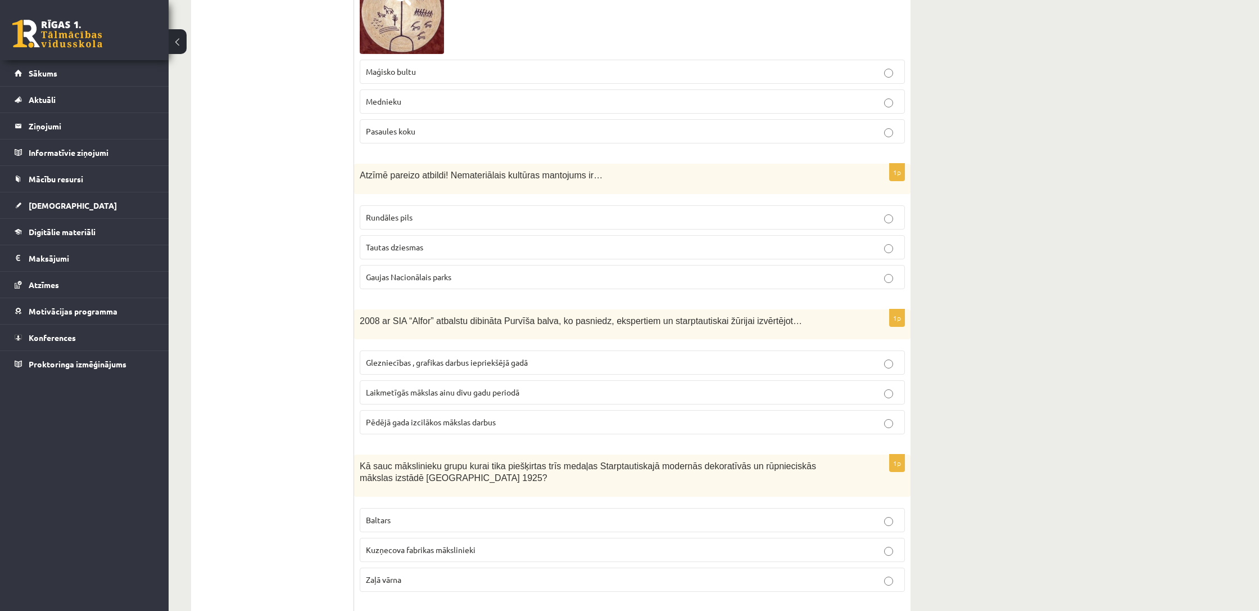
click at [421, 242] on span "Tautas dziesmas" at bounding box center [394, 247] width 57 height 10
click at [512, 387] on span "Laikmetīgās mākslas ainu divu gadu periodā" at bounding box center [442, 392] width 153 height 10
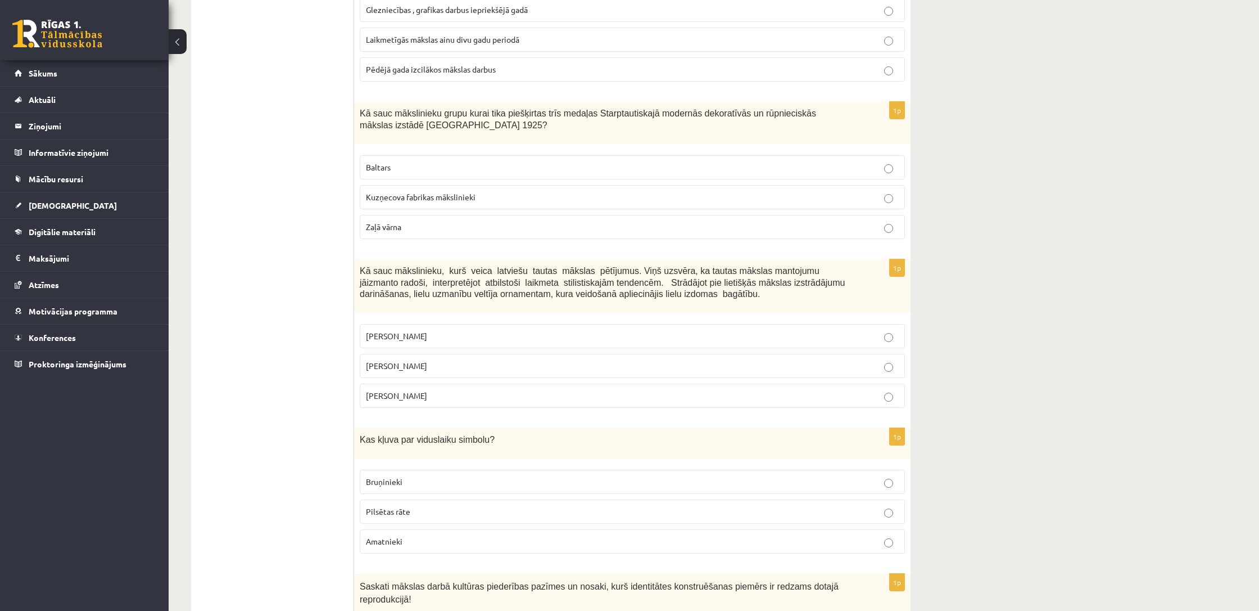
scroll to position [2699, 0]
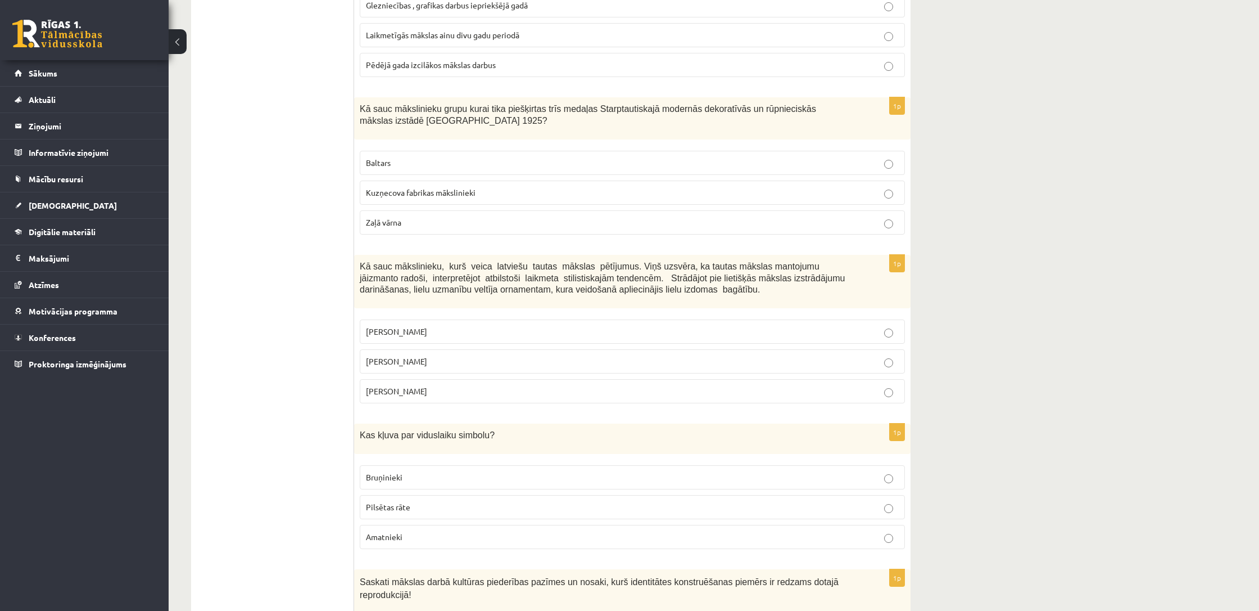
click at [444, 216] on p "Zaļā vārna" at bounding box center [632, 222] width 533 height 12
click at [422, 356] on span "Jūlijs Madernieks" at bounding box center [396, 361] width 61 height 10
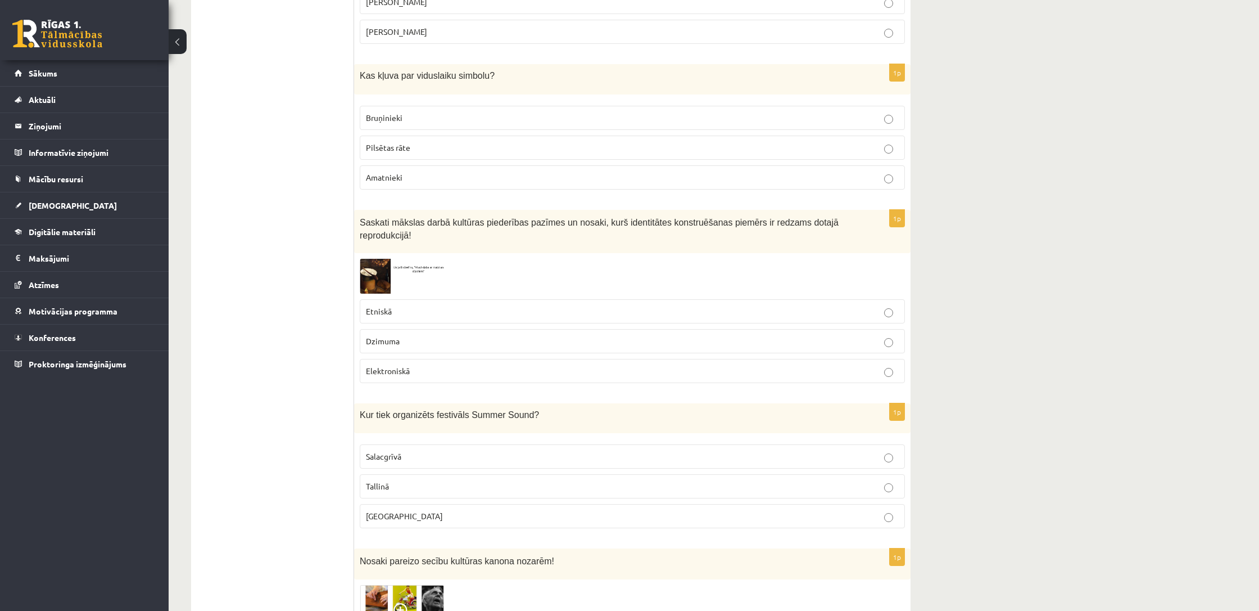
scroll to position [3087, 0]
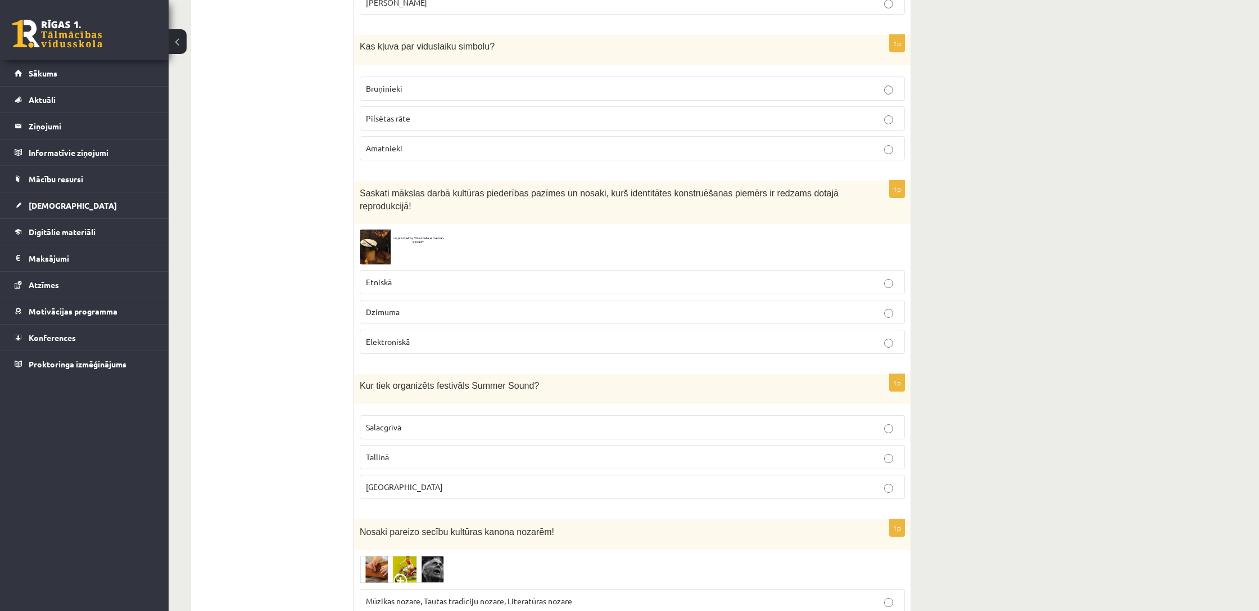
click at [426, 112] on p "Pilsētas rāte" at bounding box center [632, 118] width 533 height 12
click at [428, 276] on p "Etniskā" at bounding box center [632, 282] width 533 height 12
click at [377, 229] on img at bounding box center [402, 246] width 84 height 34
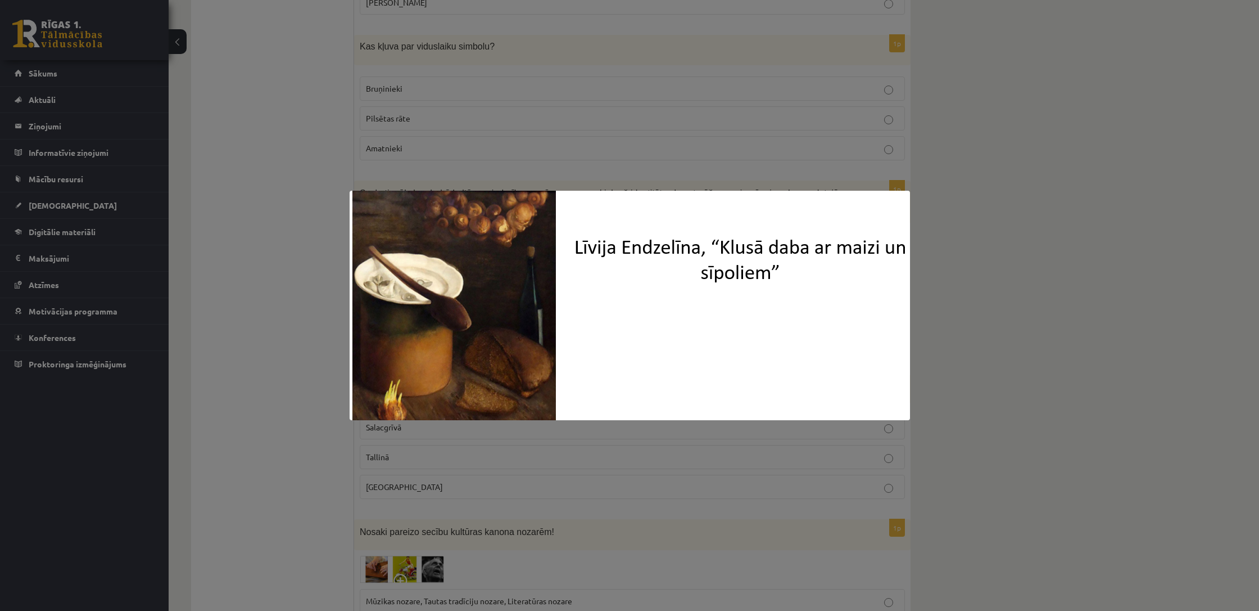
click at [582, 176] on div at bounding box center [629, 305] width 1259 height 611
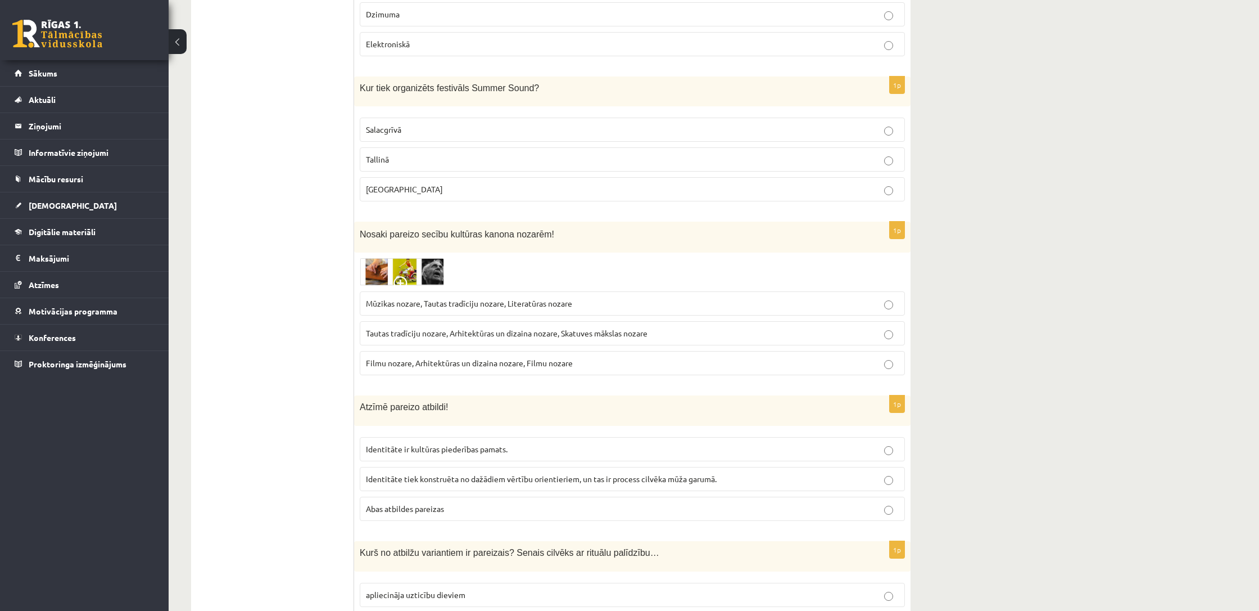
scroll to position [3385, 0]
click at [431, 183] on p "Liepājā" at bounding box center [632, 189] width 533 height 12
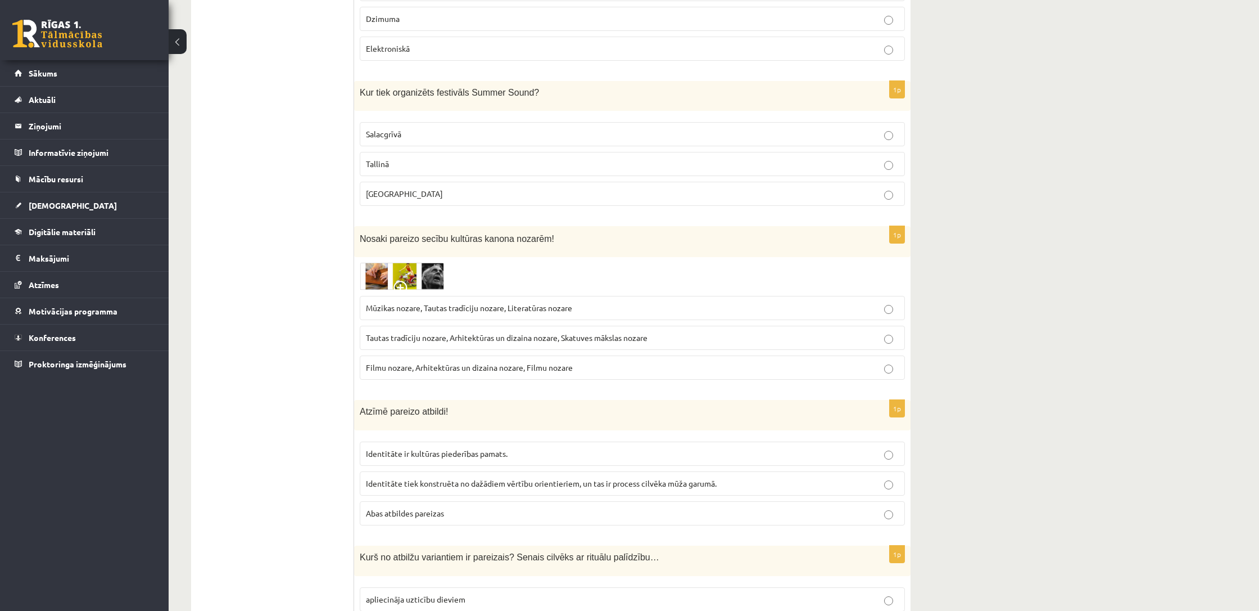
click at [406, 263] on img at bounding box center [402, 277] width 84 height 28
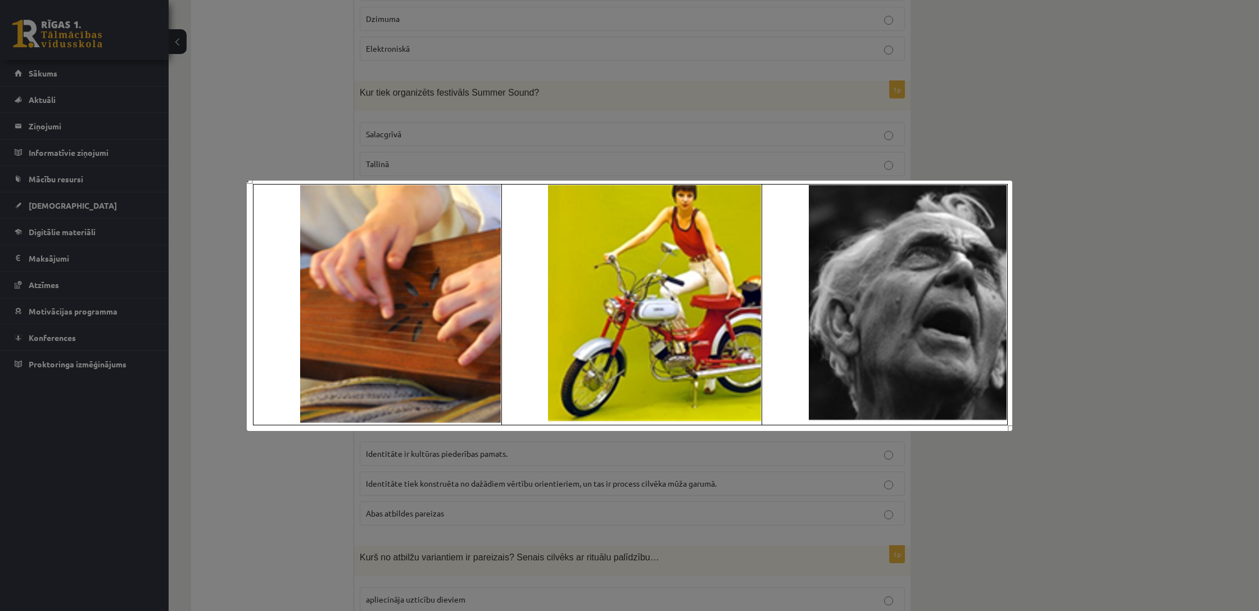
scroll to position [3382, 0]
click at [854, 182] on img at bounding box center [630, 305] width 766 height 250
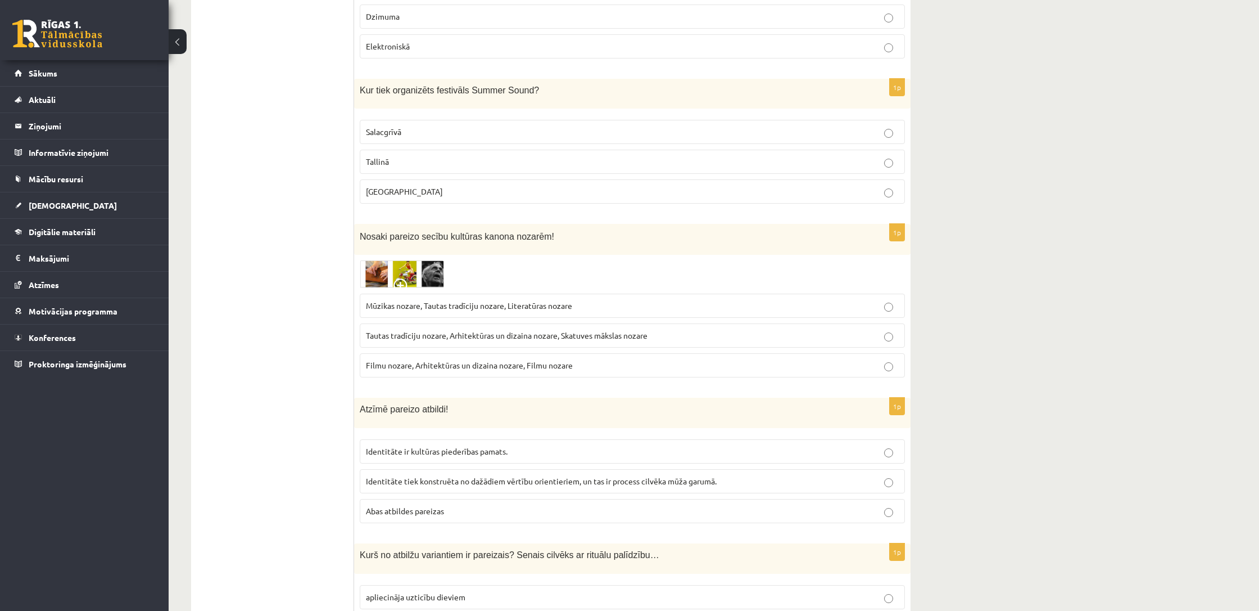
click at [508, 360] on span "Filmu nozare, Arhitektūras un dizaina nozare, Filmu nozare" at bounding box center [469, 365] width 207 height 10
click at [495, 330] on span "Tautas tradīciju nozare, Arhitektūras un dizaina nozare, Skatuves mākslas nozare" at bounding box center [507, 335] width 282 height 10
click at [401, 260] on img at bounding box center [402, 274] width 84 height 28
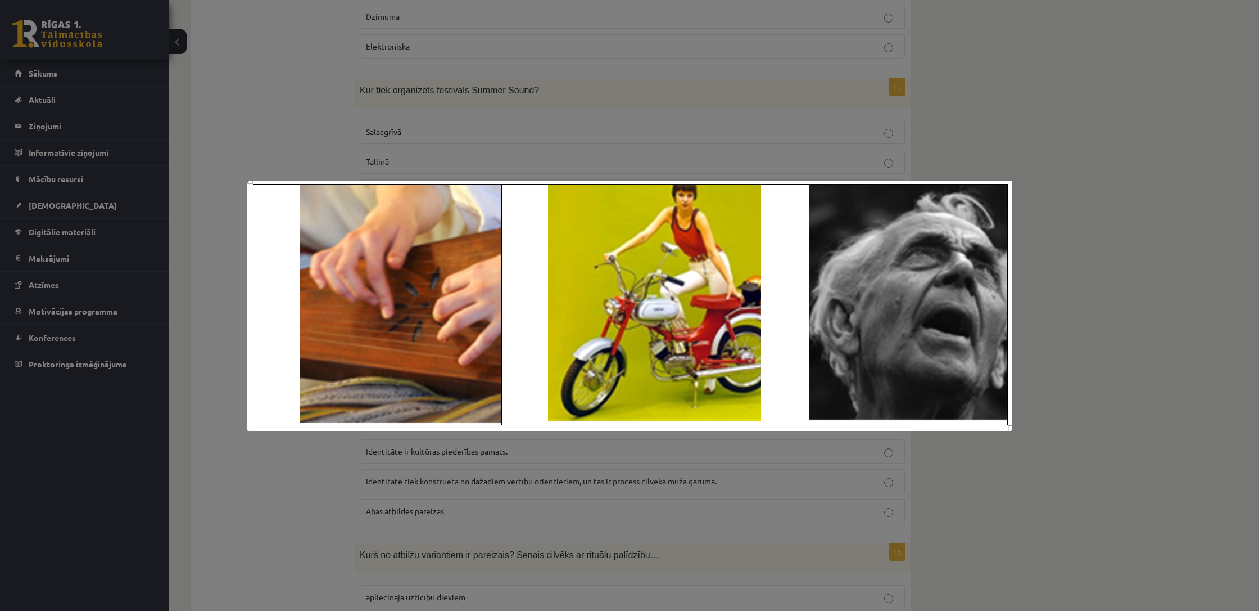
click at [664, 155] on div at bounding box center [629, 305] width 1259 height 611
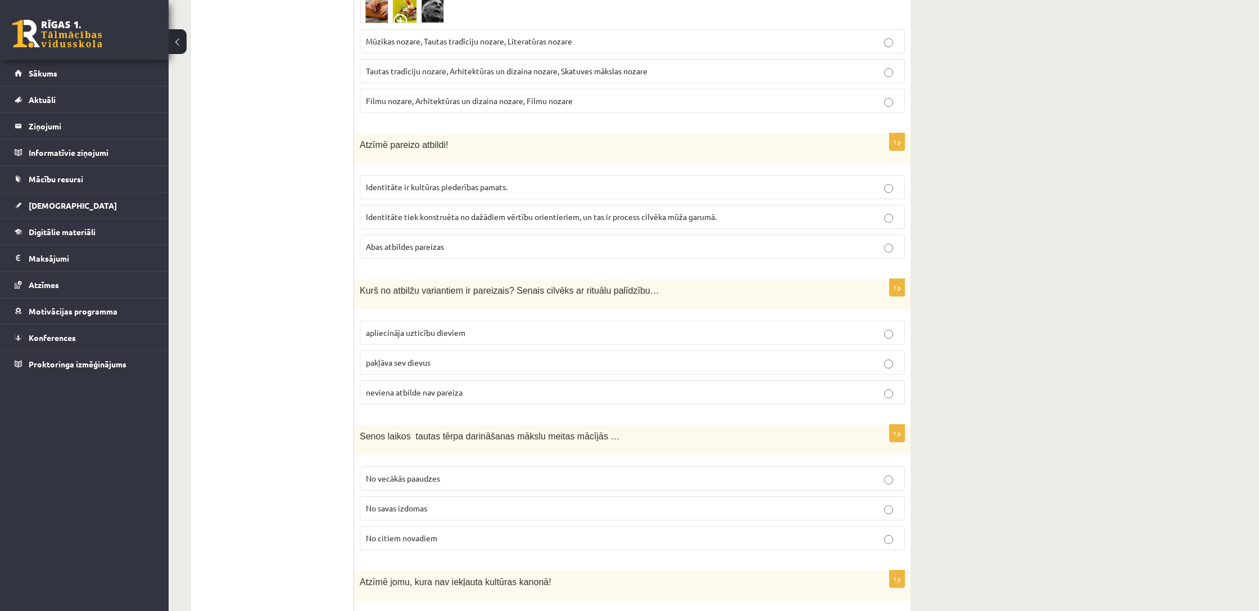
scroll to position [3659, 0]
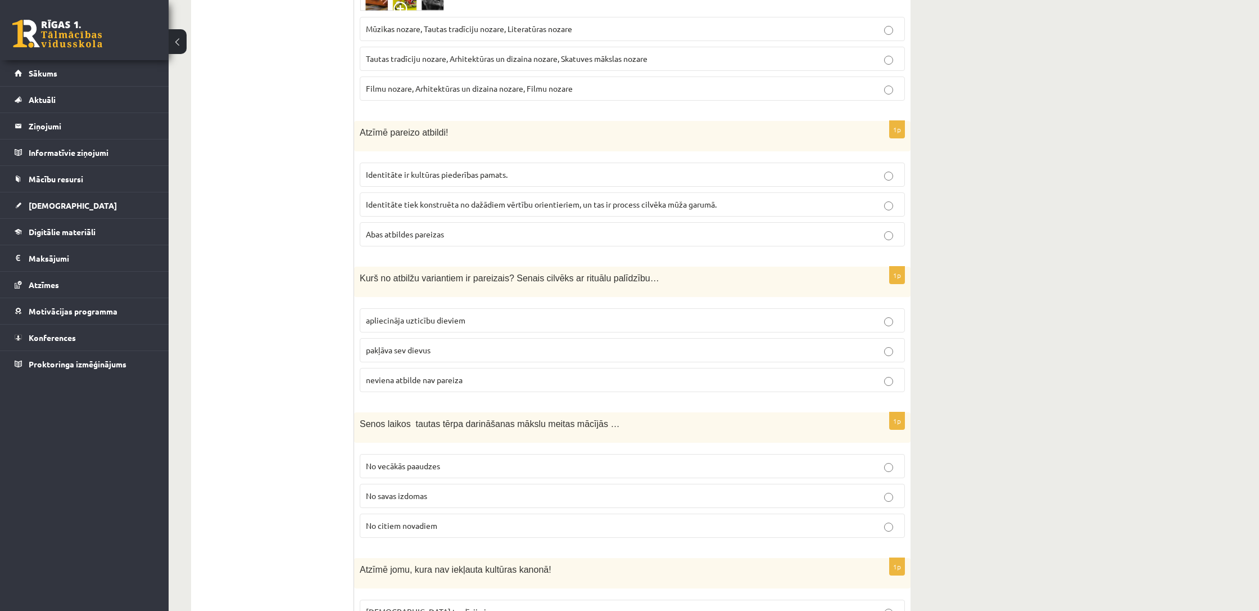
click at [434, 229] on span "Abas atbildes pareizas" at bounding box center [405, 234] width 78 height 10
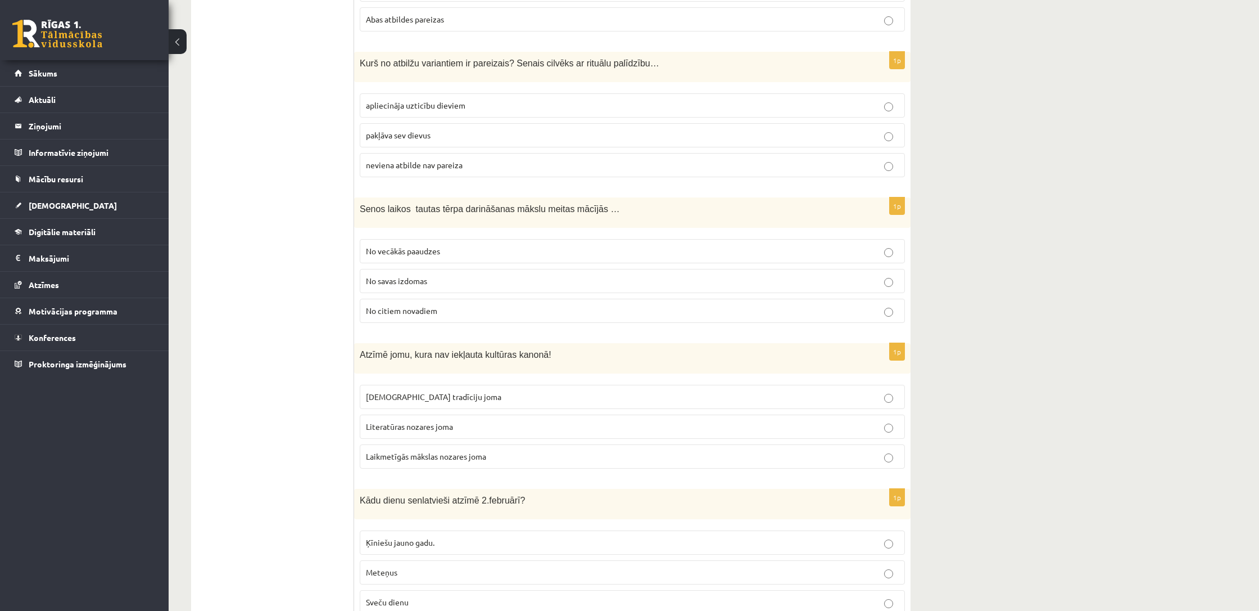
scroll to position [3879, 0]
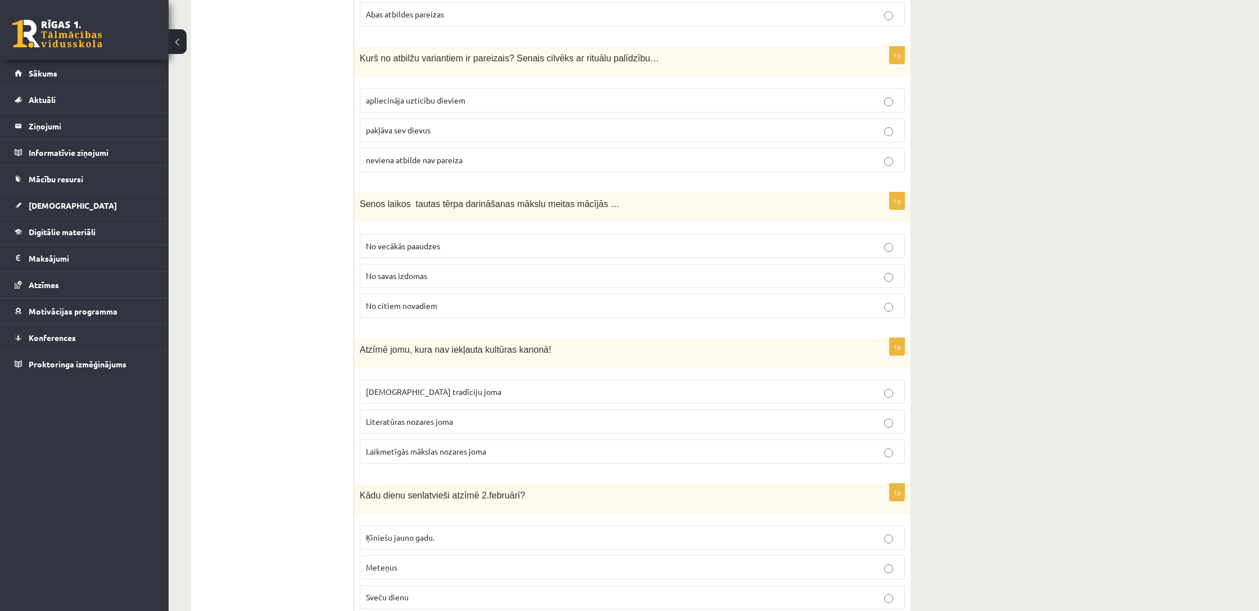
click at [445, 95] on span "apliecināja uzticību dieviem" at bounding box center [416, 100] width 100 height 10
click at [435, 241] on span "No vecākās paaudzes" at bounding box center [403, 246] width 74 height 10
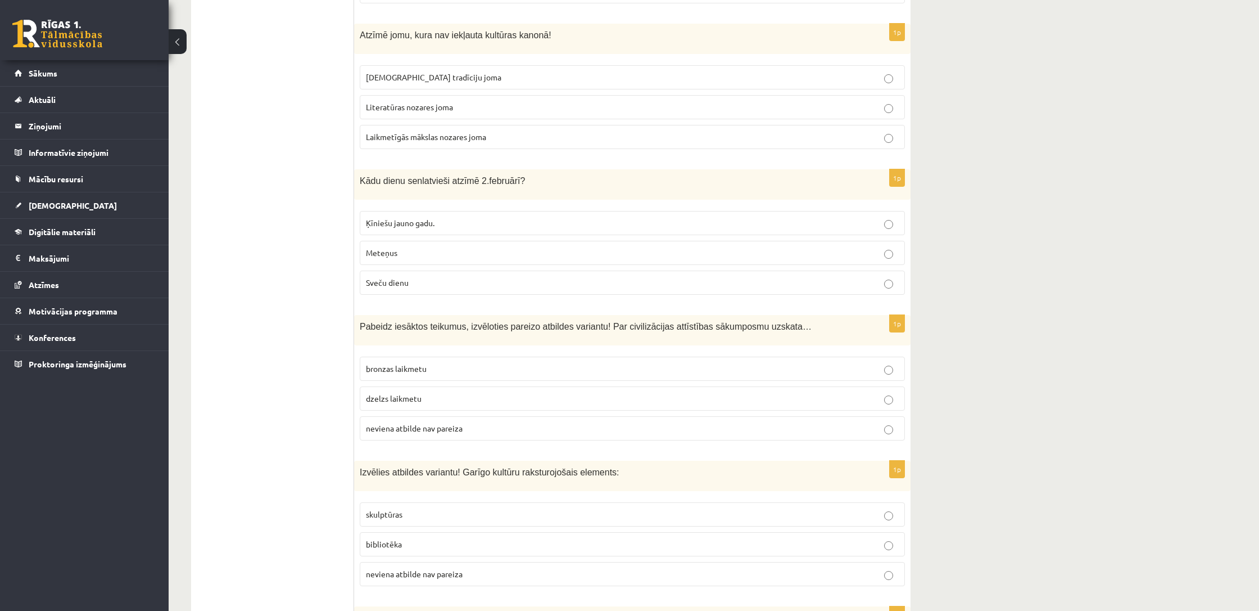
scroll to position [4193, 0]
click at [431, 132] on span "Laikmetīgās mākslas nozares joma" at bounding box center [426, 137] width 120 height 10
click at [442, 277] on p "Sveču dienu" at bounding box center [632, 283] width 533 height 12
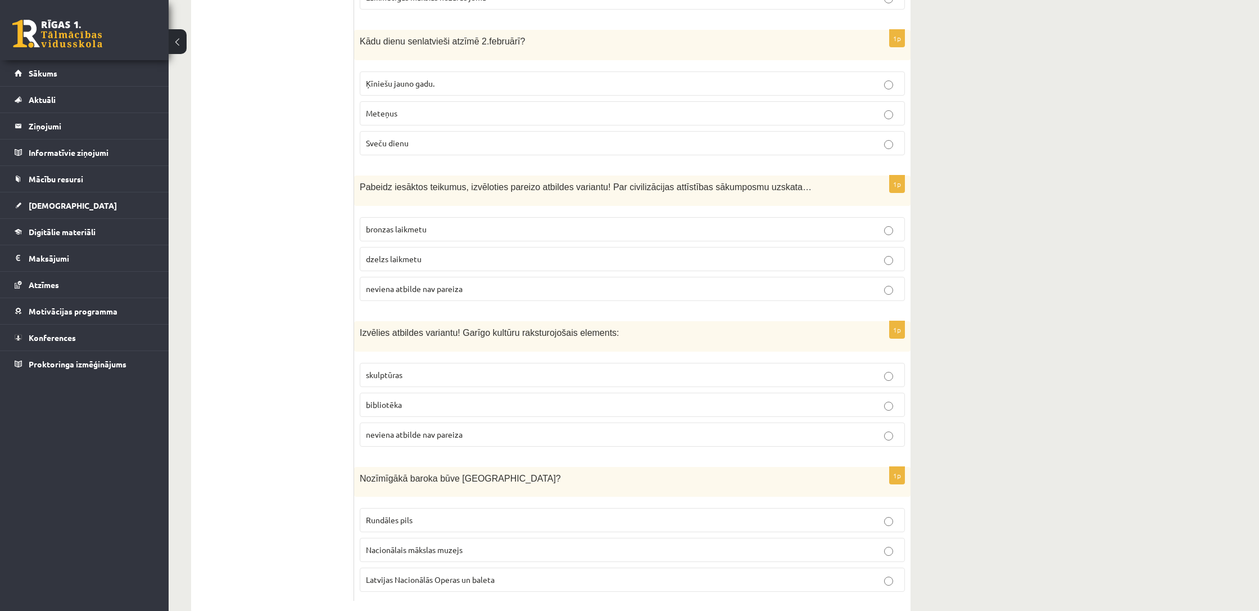
scroll to position [4332, 0]
click at [470, 224] on p "bronzas laikmetu" at bounding box center [632, 230] width 533 height 12
click at [446, 399] on p "bibliotēka" at bounding box center [632, 405] width 533 height 12
click at [442, 514] on p "Rundāles pils" at bounding box center [632, 520] width 533 height 12
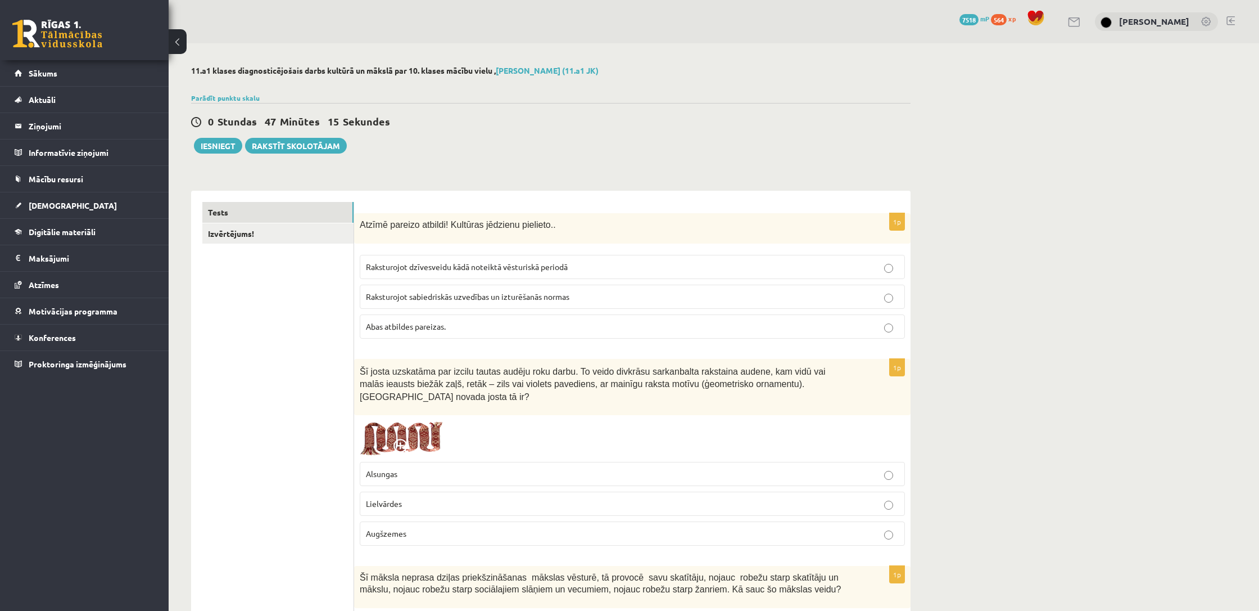
scroll to position [0, 0]
click at [236, 233] on link "Izvērtējums!" at bounding box center [277, 233] width 151 height 21
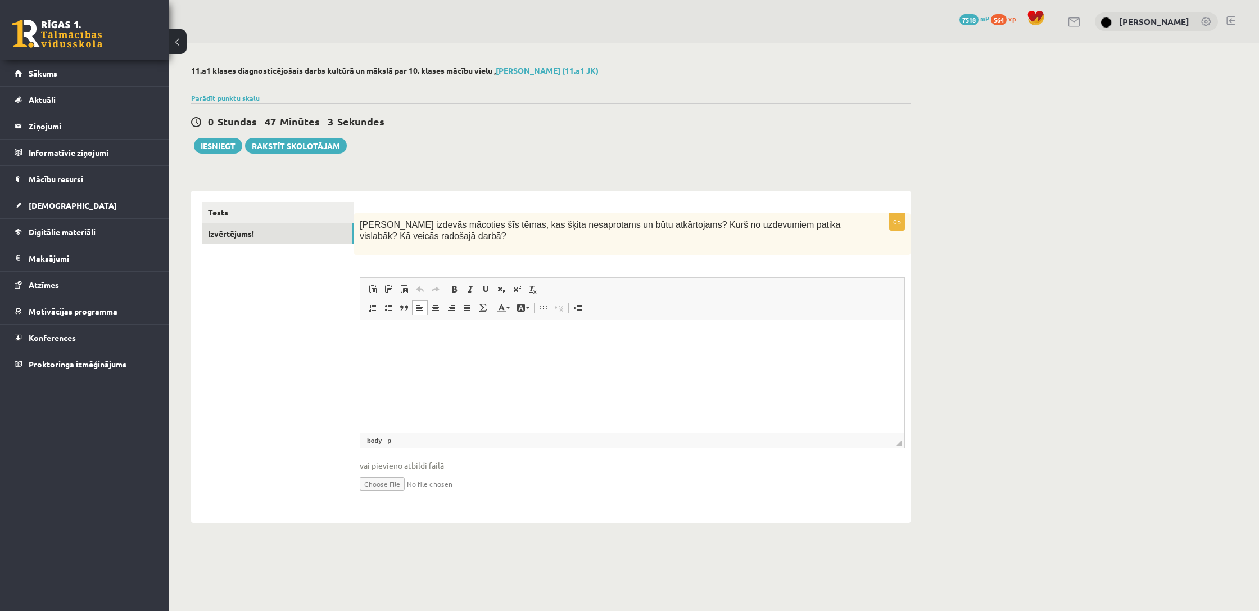
click at [412, 354] on html at bounding box center [632, 337] width 544 height 34
click at [229, 145] on button "Iesniegt" at bounding box center [218, 146] width 48 height 16
click at [257, 215] on link "Tests" at bounding box center [277, 212] width 151 height 21
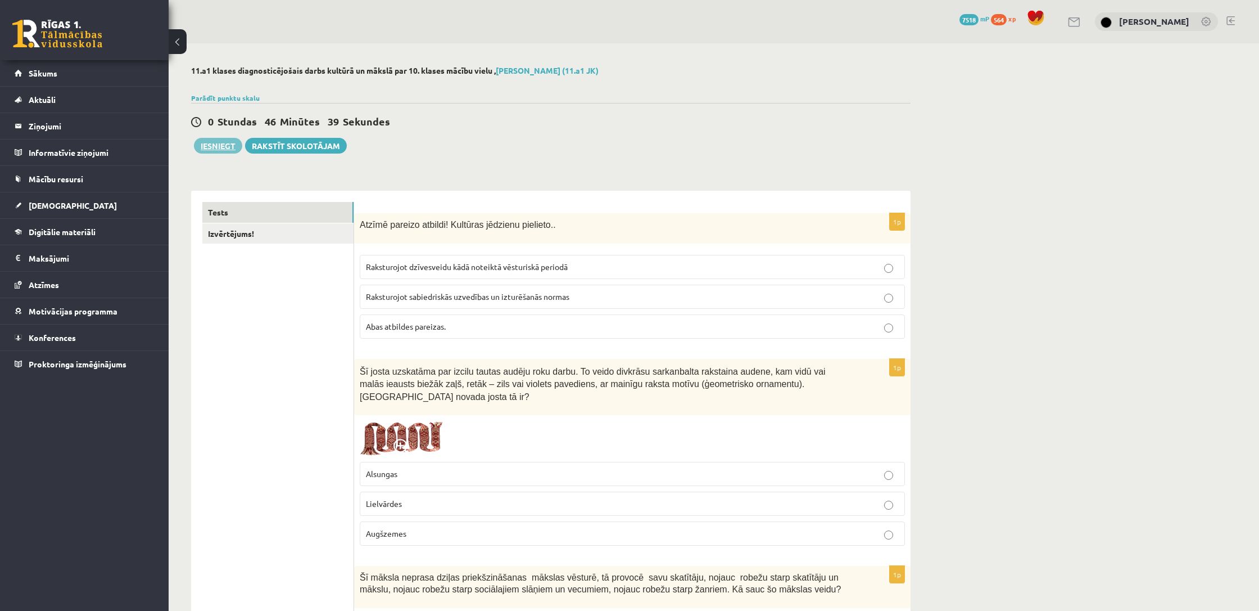
click at [234, 145] on button "Iesniegt" at bounding box center [218, 146] width 48 height 16
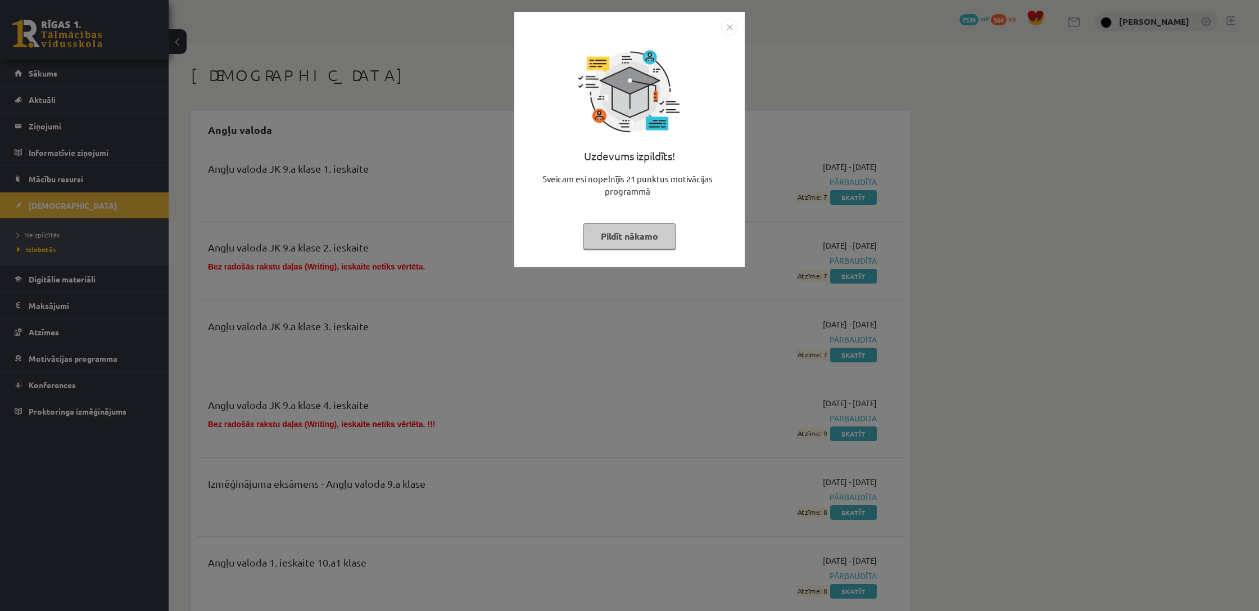
click at [635, 243] on button "Pildīt nākamo" at bounding box center [630, 236] width 92 height 26
